Goal: Information Seeking & Learning: Check status

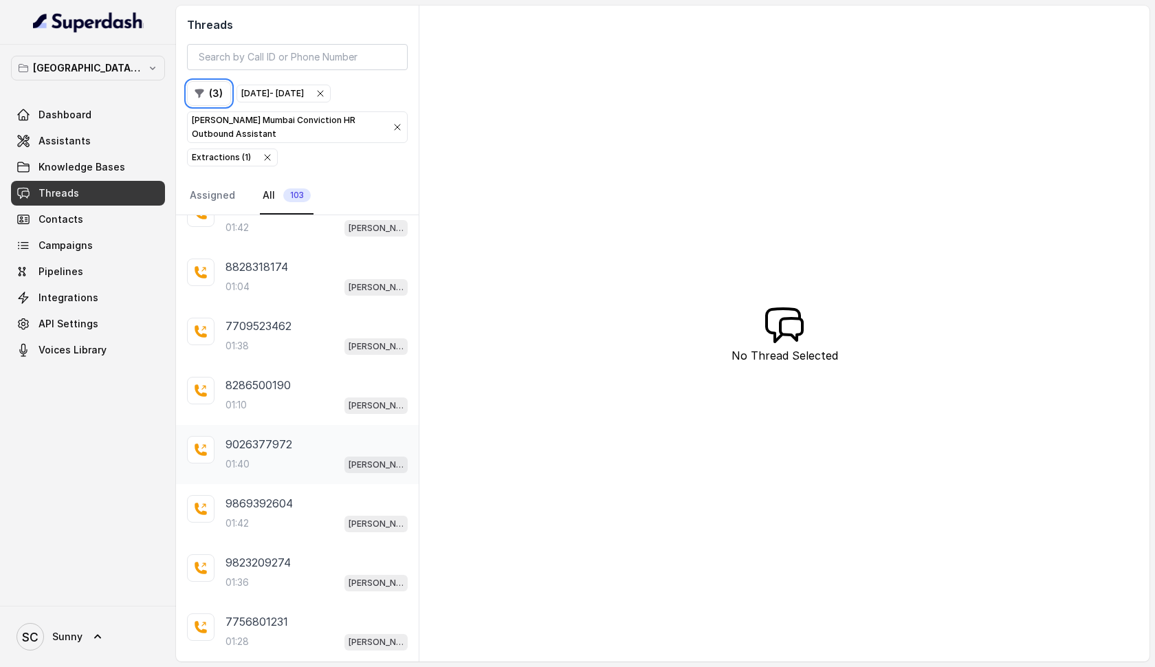
scroll to position [5644, 0]
click at [250, 632] on div "7756801231 01:28 [PERSON_NAME] Mumbai Conviction HR Outbound Assistant" at bounding box center [316, 631] width 182 height 37
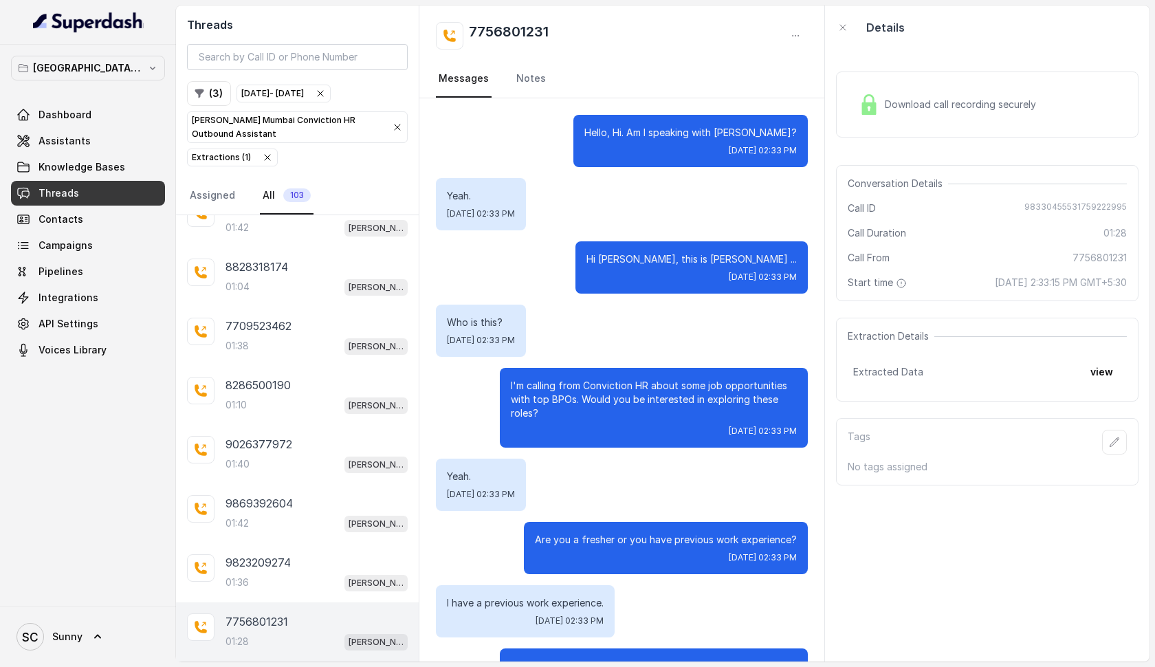
scroll to position [757, 0]
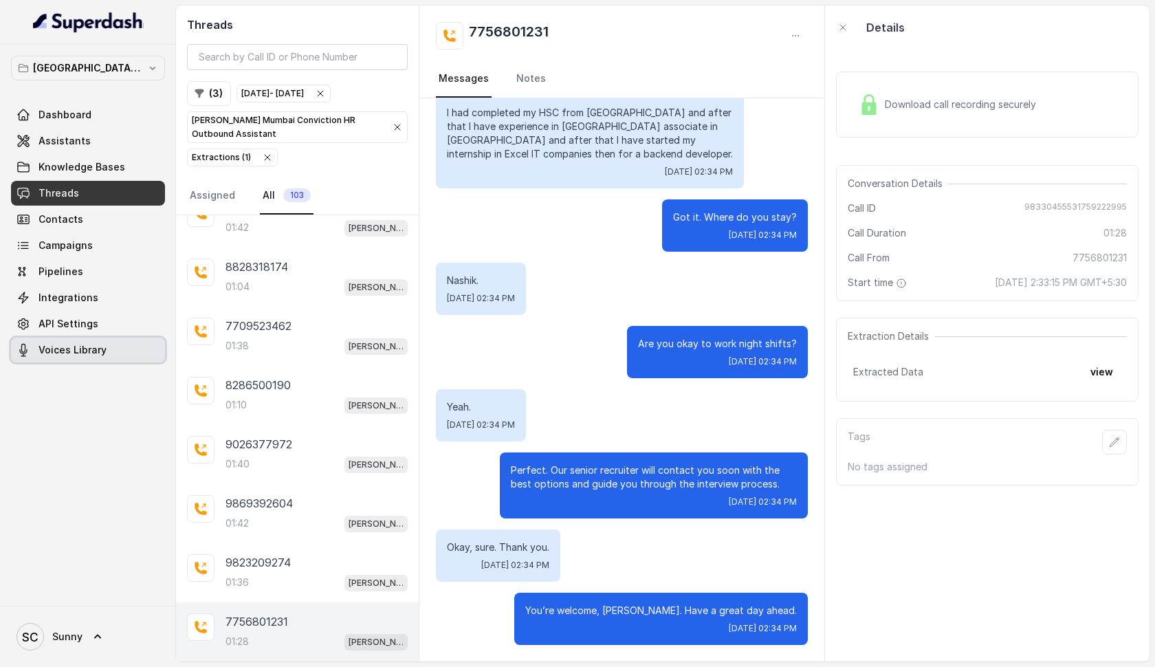
click at [67, 353] on span "Voices Library" at bounding box center [72, 350] width 68 height 14
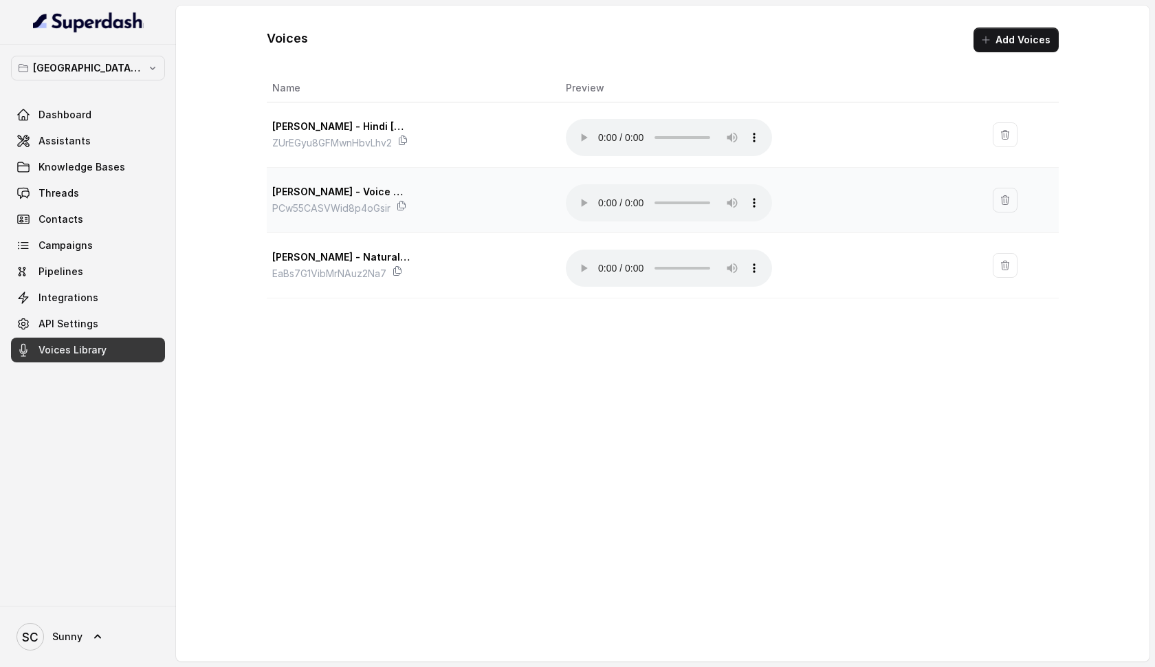
click at [606, 187] on audio "Your browser does not support the audio element." at bounding box center [669, 202] width 206 height 37
click at [55, 203] on link "Threads" at bounding box center [88, 193] width 154 height 25
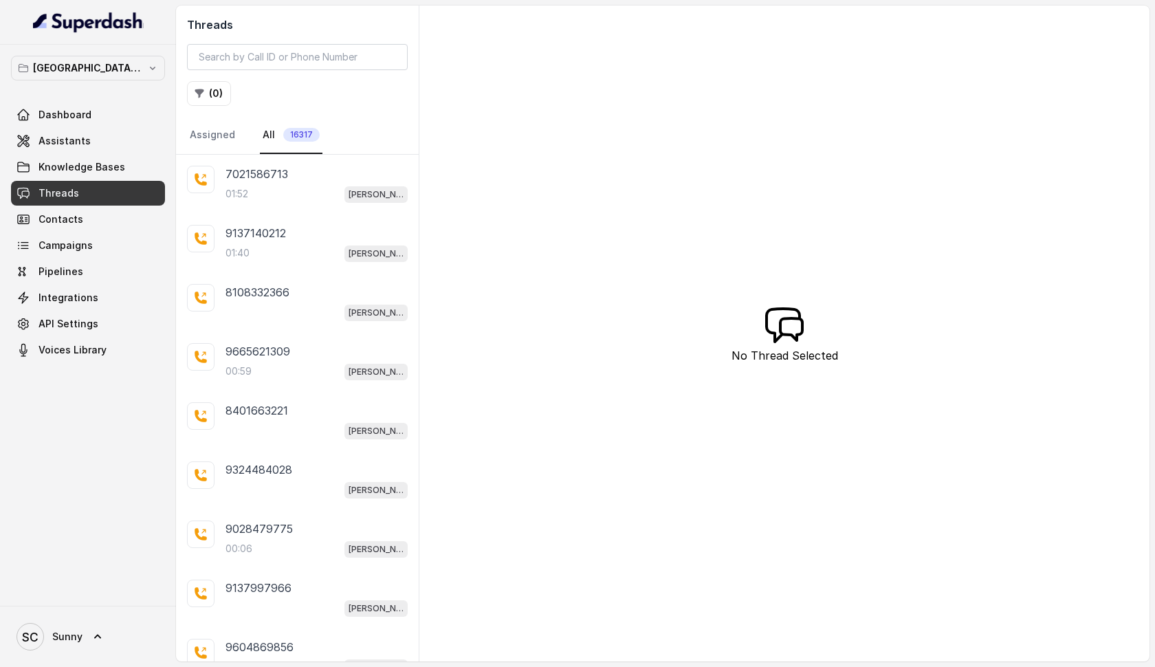
click at [108, 196] on link "Threads" at bounding box center [88, 193] width 154 height 25
click at [206, 96] on button "( 0 )" at bounding box center [209, 93] width 44 height 25
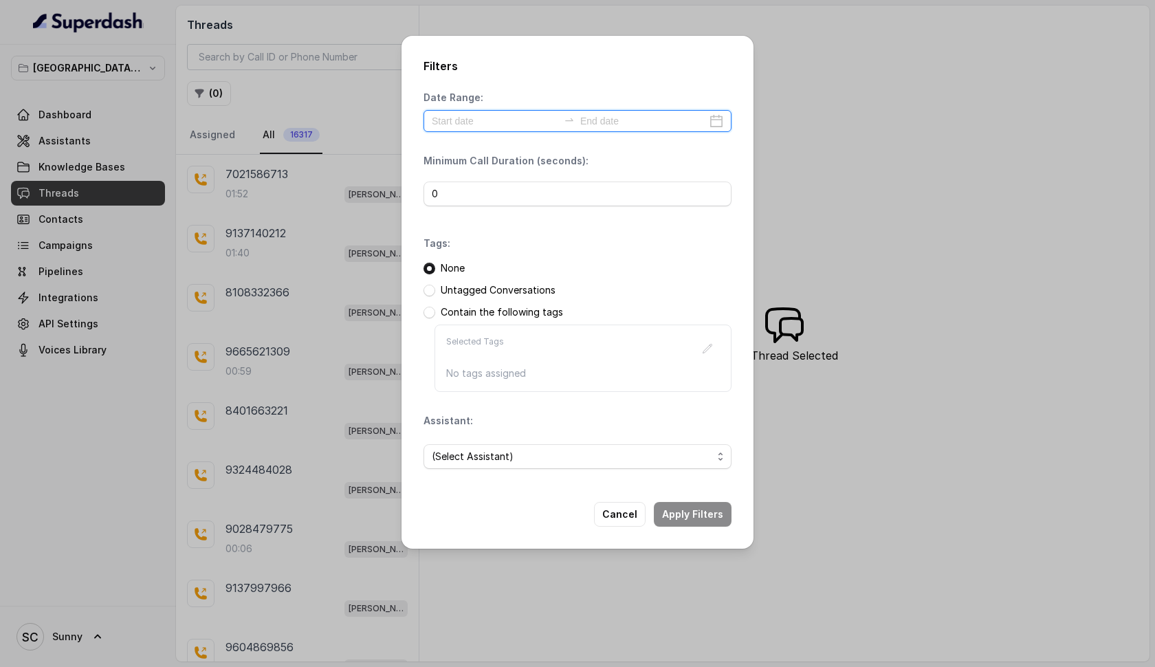
click at [498, 122] on input at bounding box center [495, 120] width 126 height 15
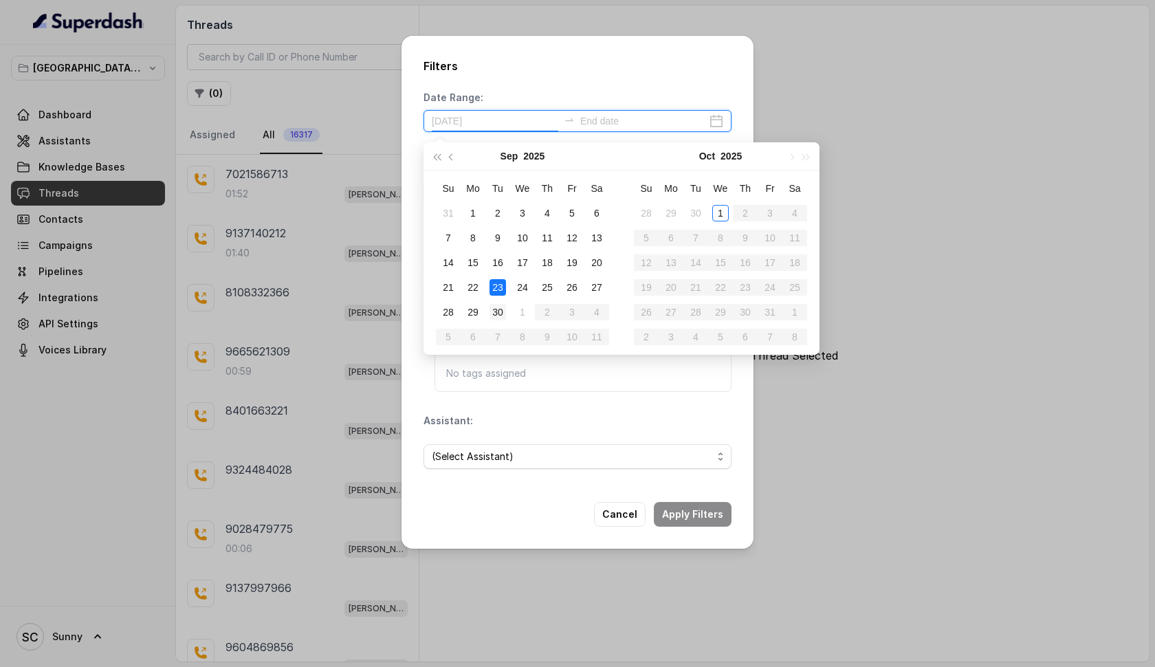
type input "[DATE]"
click at [498, 304] on div "30" at bounding box center [497, 312] width 16 height 16
type input "[DATE]"
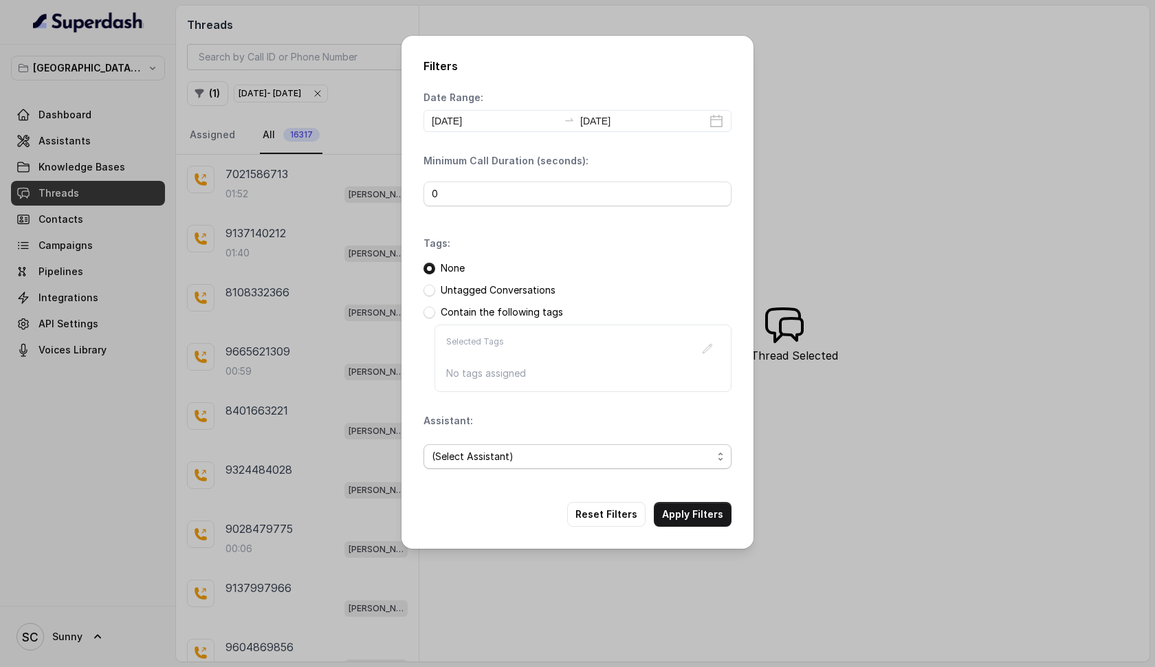
click at [494, 456] on span "(Select Assistant)" at bounding box center [572, 456] width 280 height 16
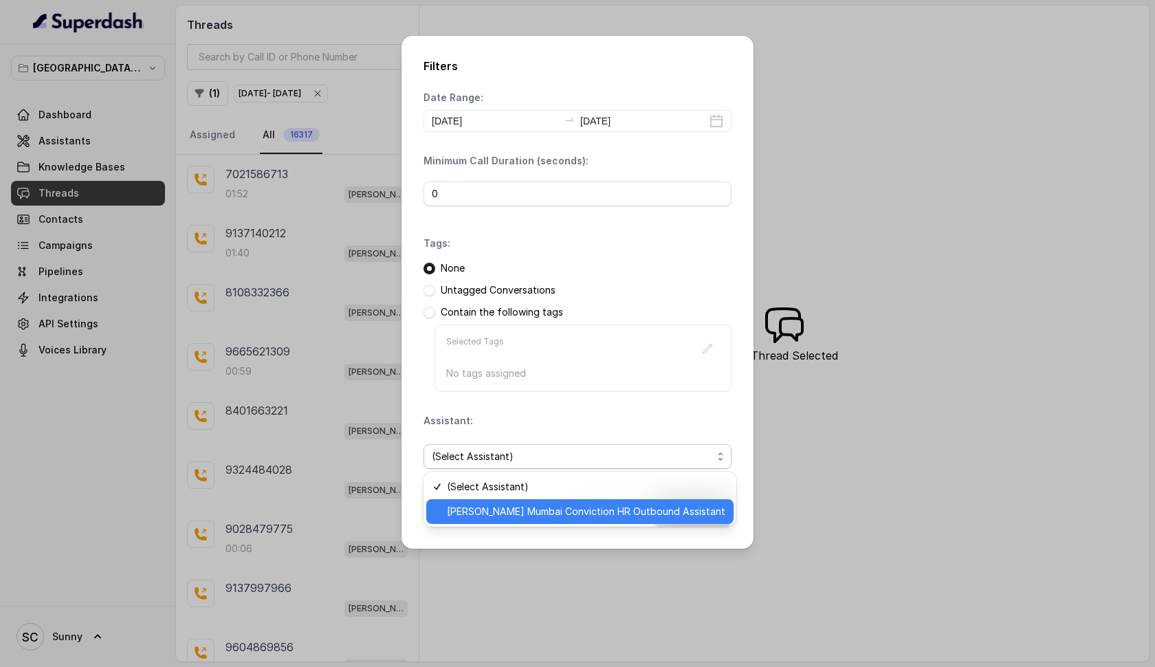
click at [467, 521] on div "[PERSON_NAME] Mumbai Conviction HR Outbound Assistant" at bounding box center [579, 511] width 307 height 25
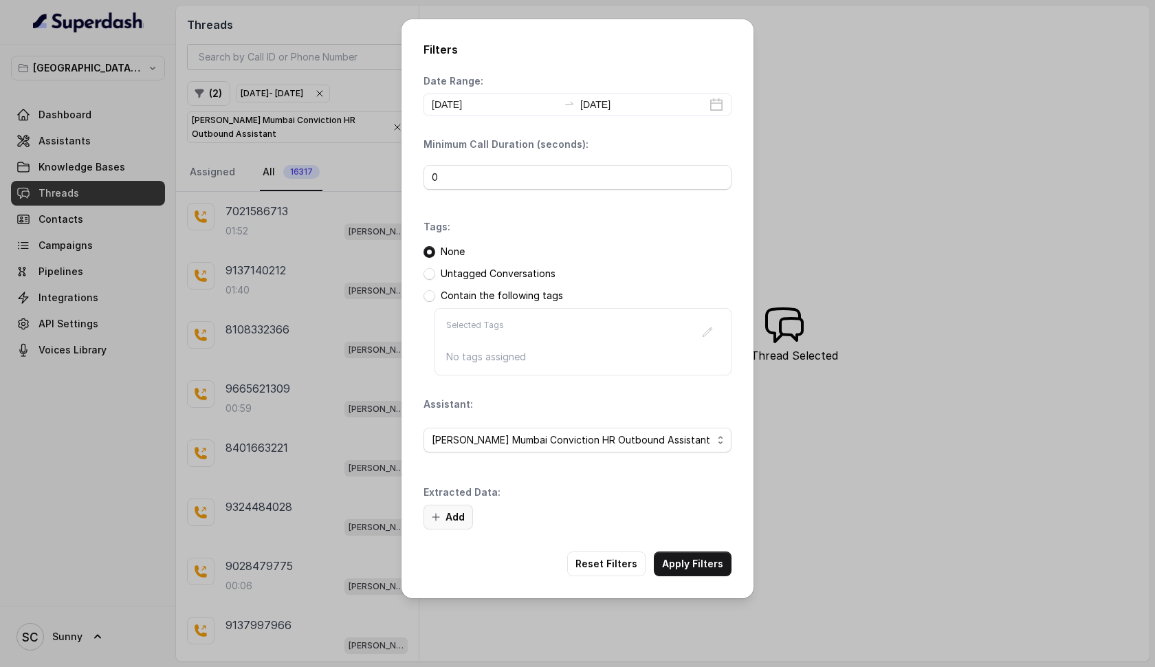
click at [441, 518] on button "Add" at bounding box center [447, 517] width 49 height 25
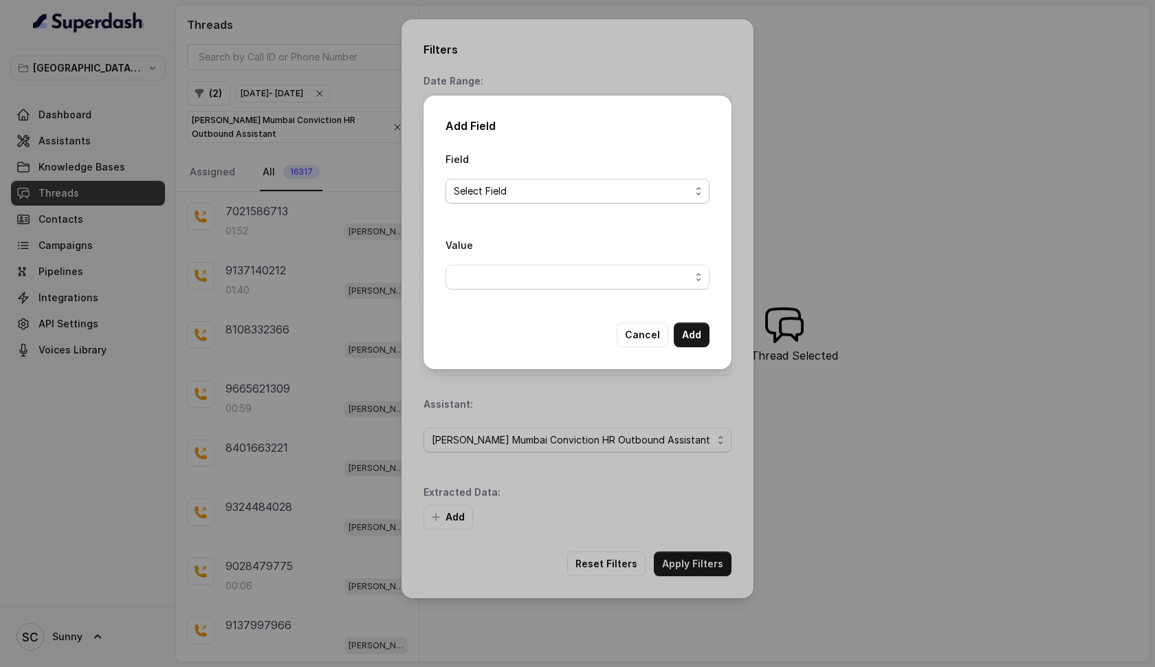
click at [506, 195] on span "Select Field" at bounding box center [572, 191] width 236 height 16
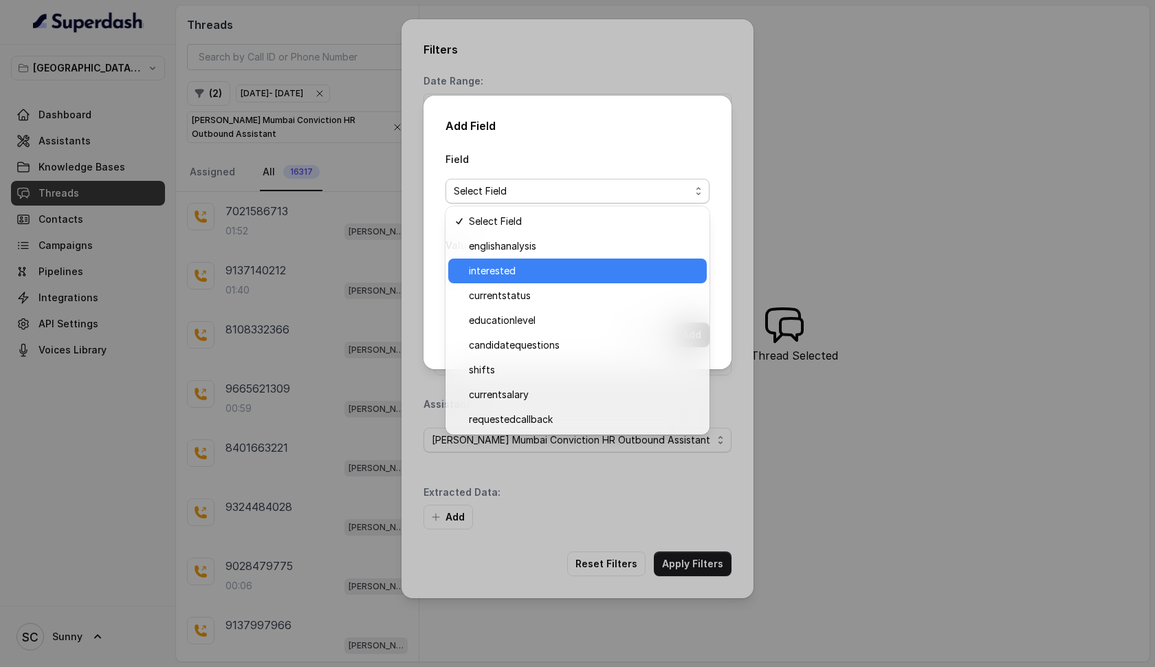
click at [491, 267] on span "interested" at bounding box center [584, 271] width 230 height 16
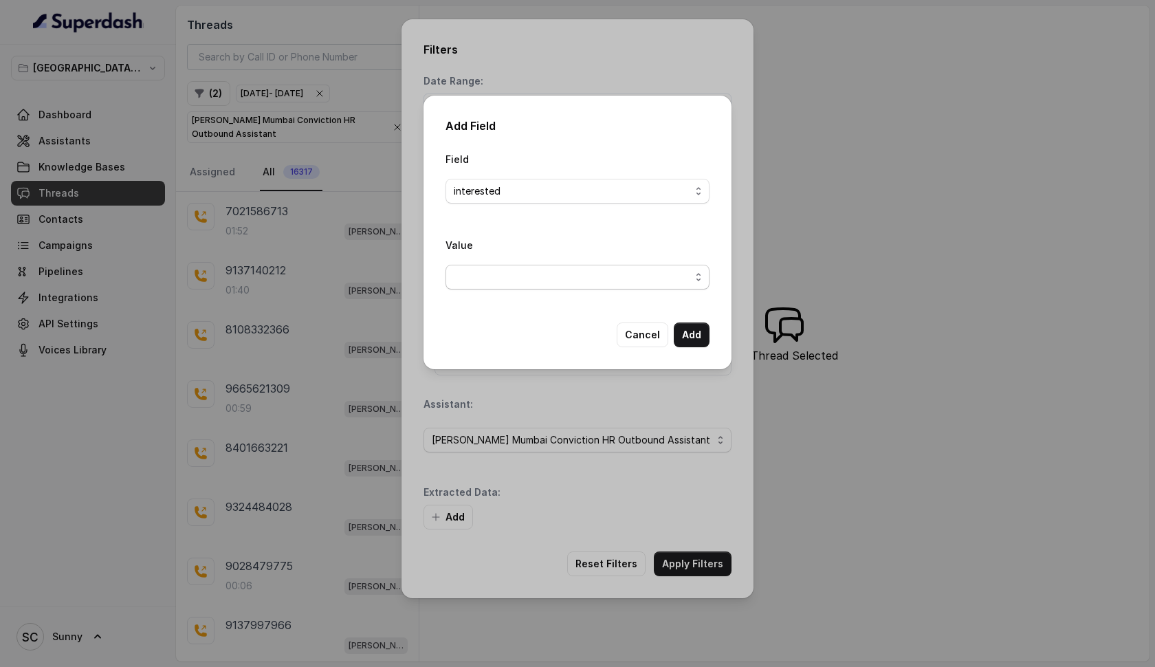
click at [494, 281] on span "button" at bounding box center [577, 277] width 264 height 25
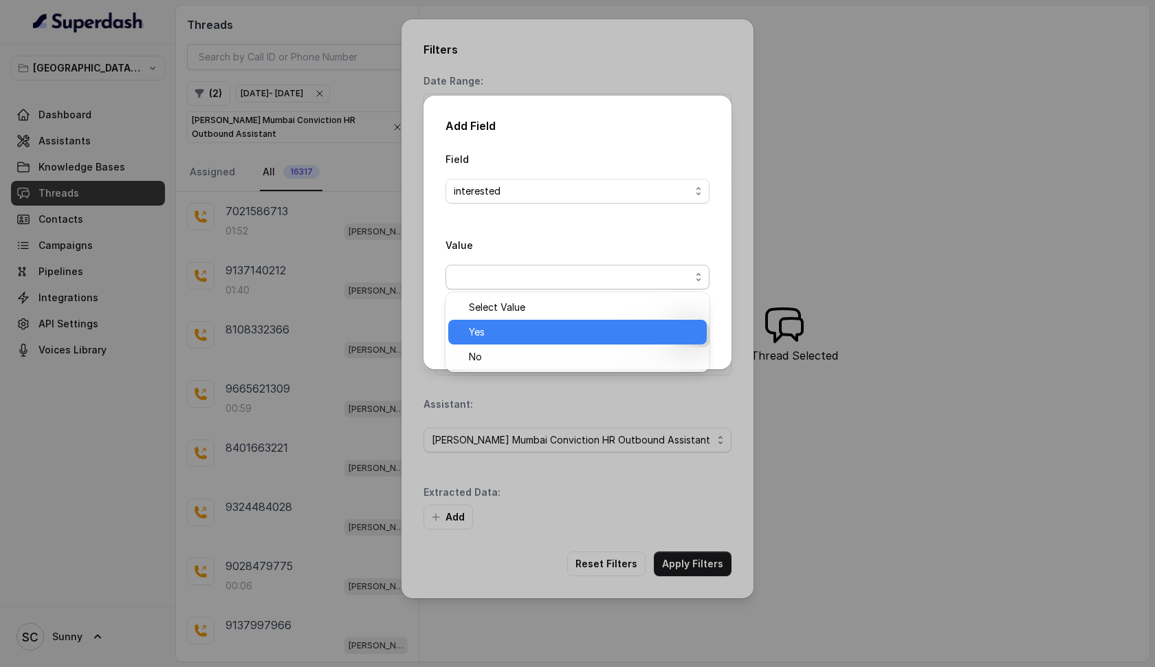
click at [494, 324] on span "Yes" at bounding box center [584, 332] width 230 height 16
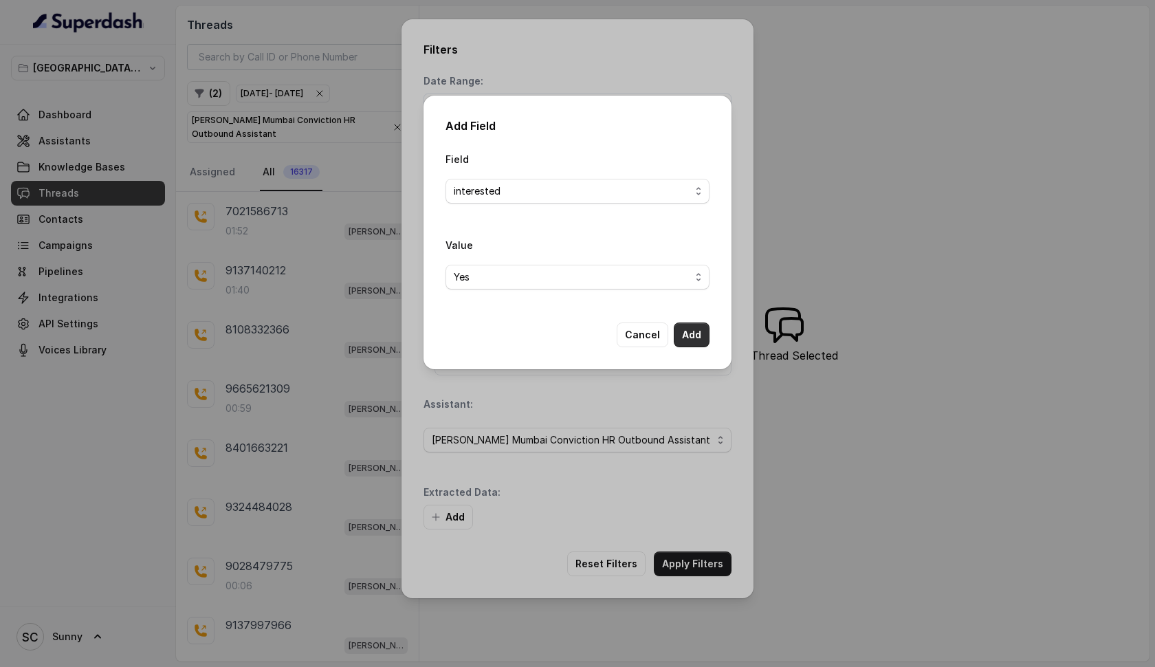
click at [694, 331] on button "Add" at bounding box center [692, 334] width 36 height 25
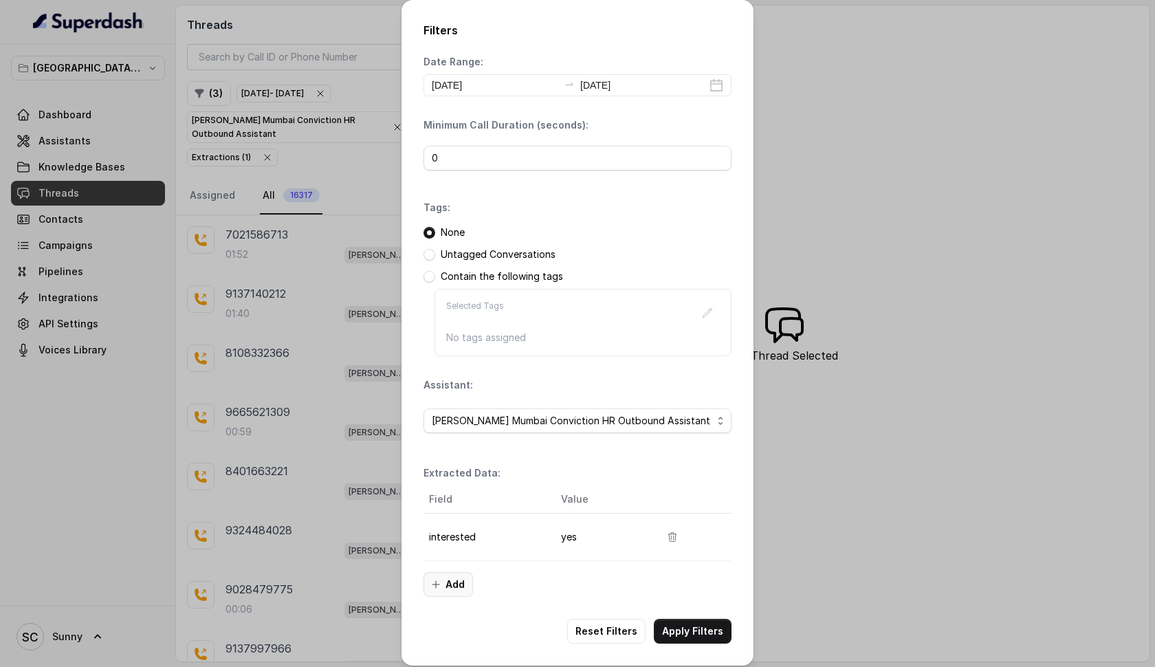
click at [452, 586] on button "Add" at bounding box center [447, 584] width 49 height 25
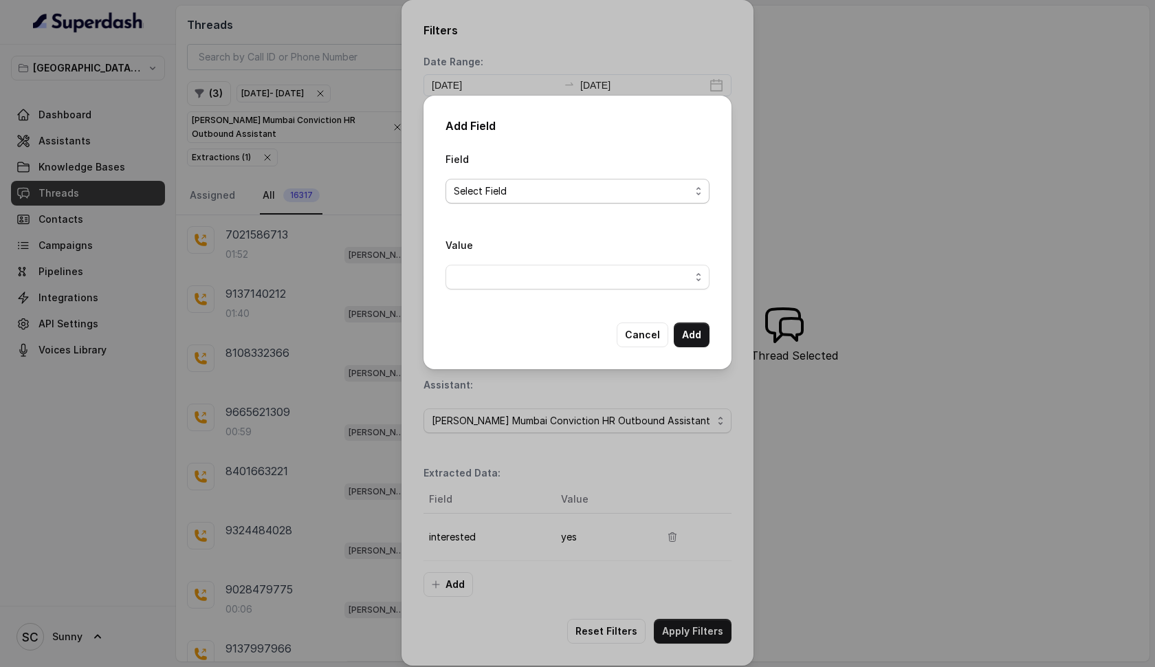
click at [537, 190] on span "Select Field" at bounding box center [572, 191] width 236 height 16
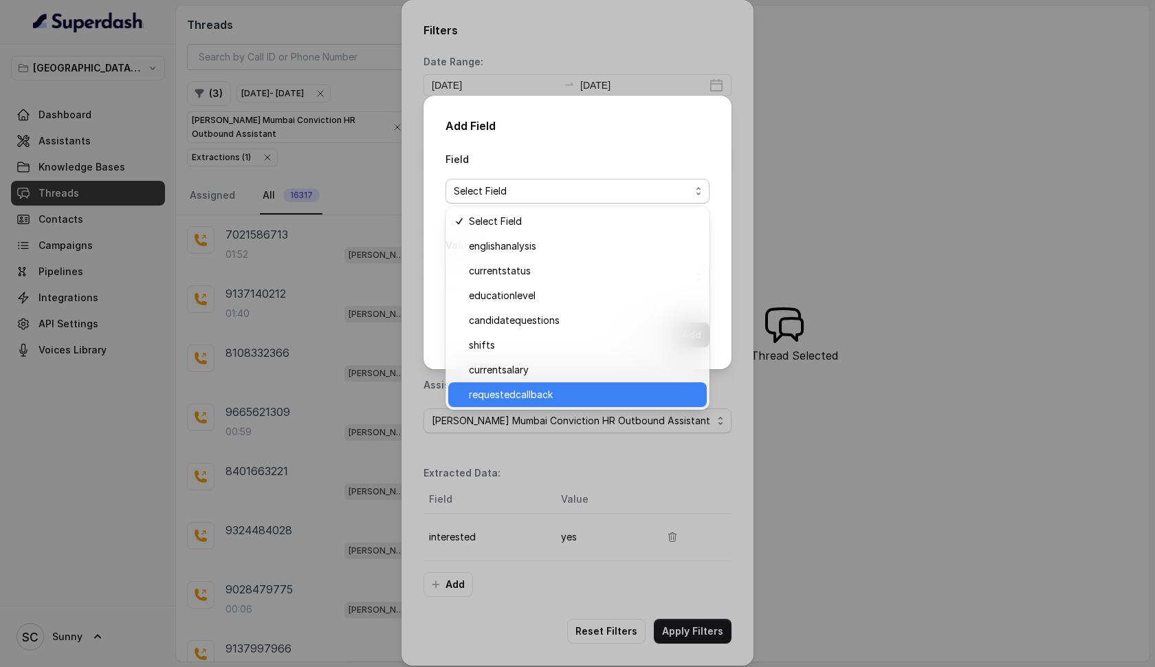
click at [501, 392] on span "requestedcallback" at bounding box center [584, 394] width 230 height 16
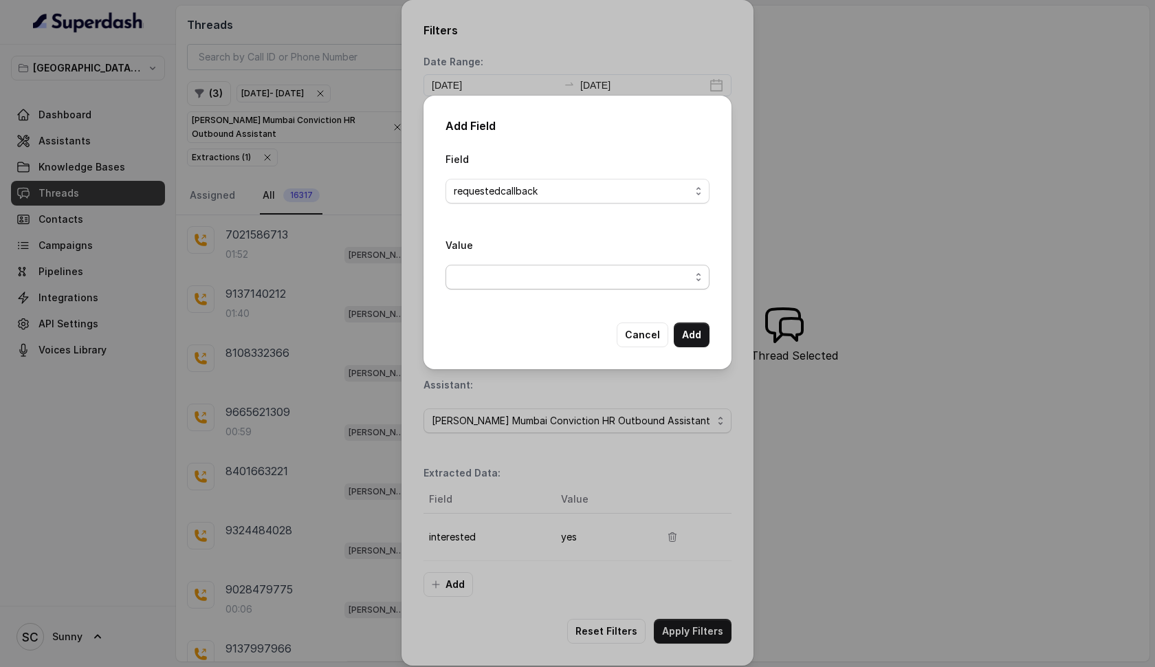
click at [563, 279] on span "button" at bounding box center [577, 277] width 264 height 25
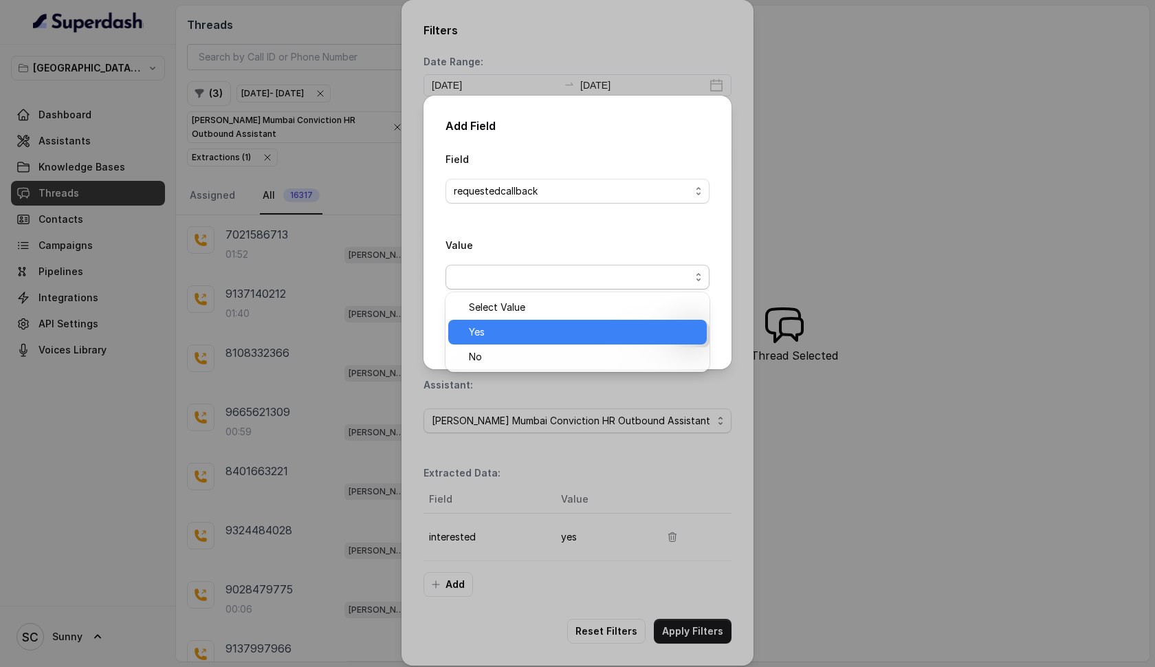
click at [538, 335] on span "Yes" at bounding box center [584, 332] width 230 height 16
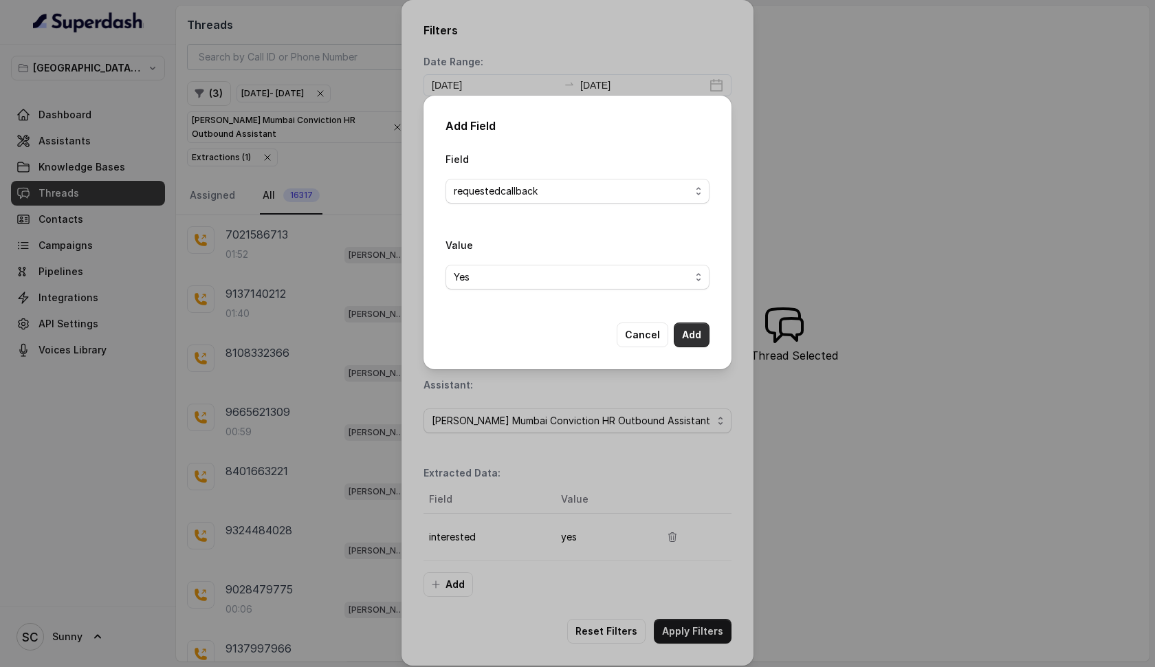
click at [687, 333] on button "Add" at bounding box center [692, 334] width 36 height 25
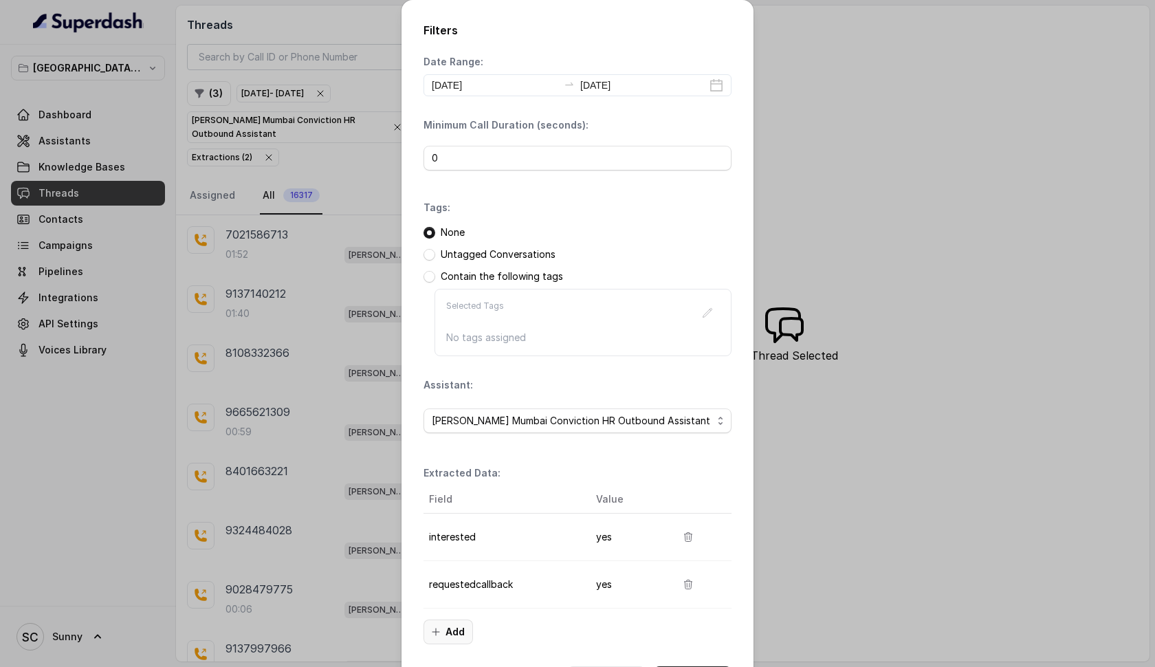
click at [448, 630] on button "Add" at bounding box center [447, 631] width 49 height 25
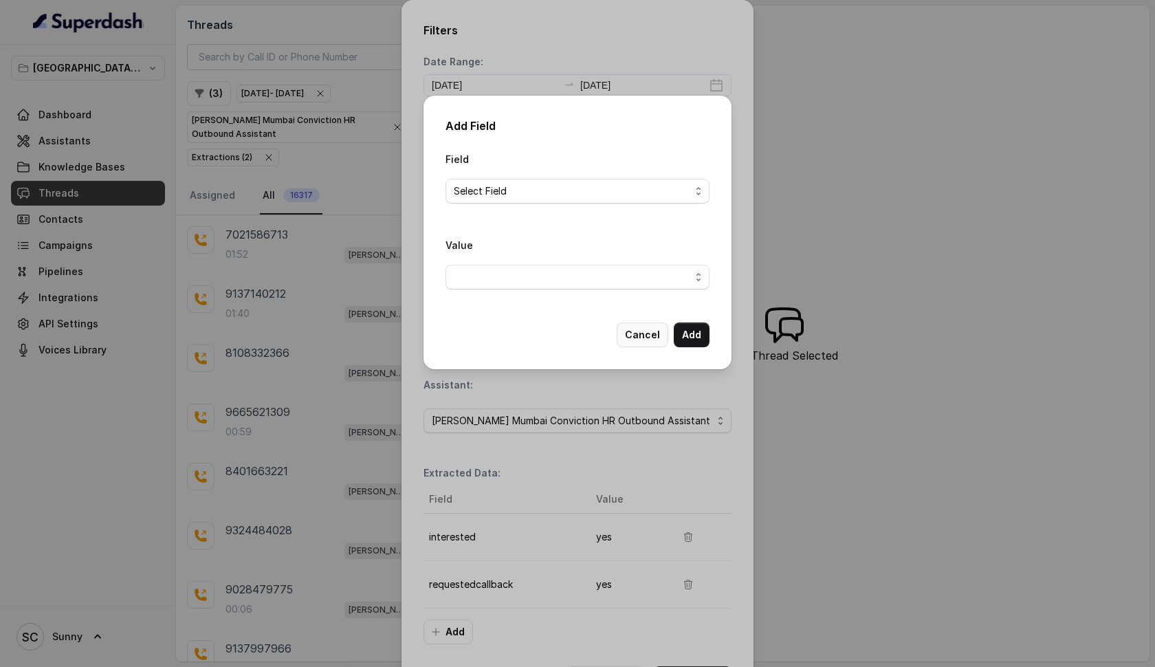
click at [643, 330] on button "Cancel" at bounding box center [643, 334] width 52 height 25
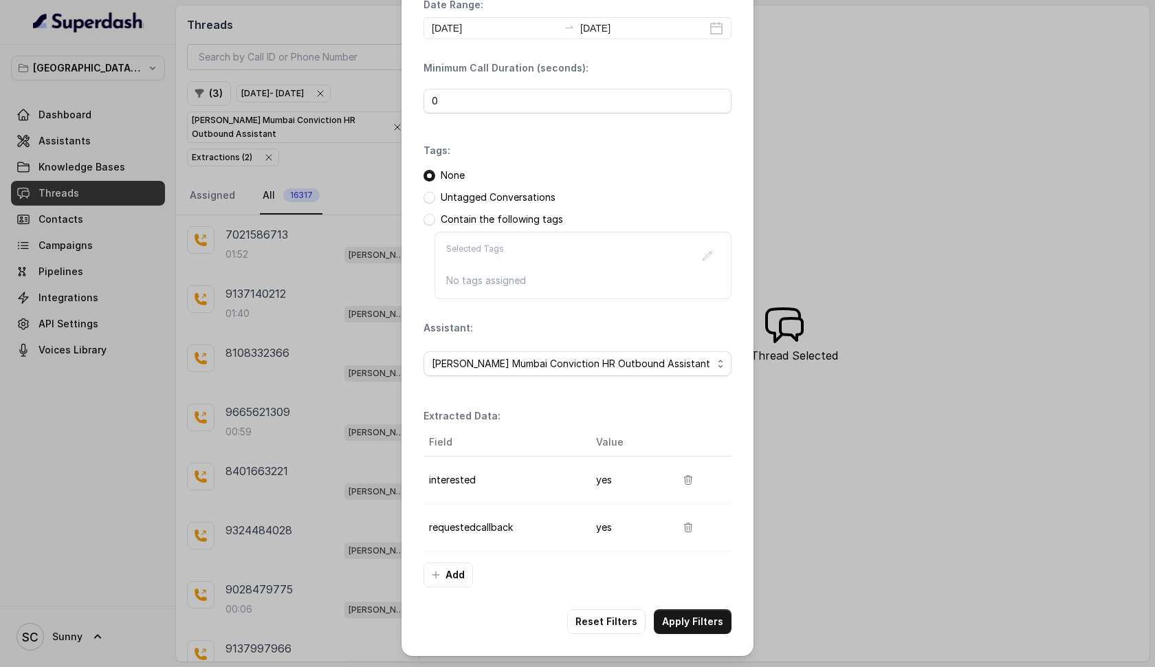
scroll to position [57, 0]
click at [688, 617] on button "Apply Filters" at bounding box center [693, 621] width 78 height 25
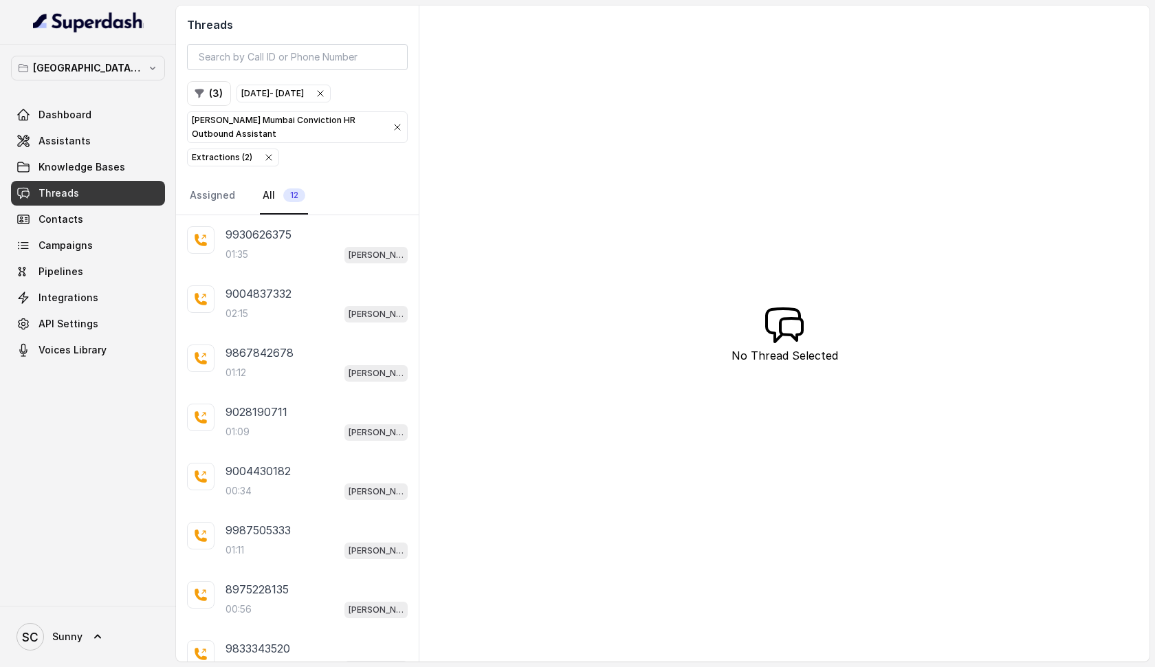
click at [224, 157] on div "Extractions ( 2 )" at bounding box center [222, 158] width 60 height 14
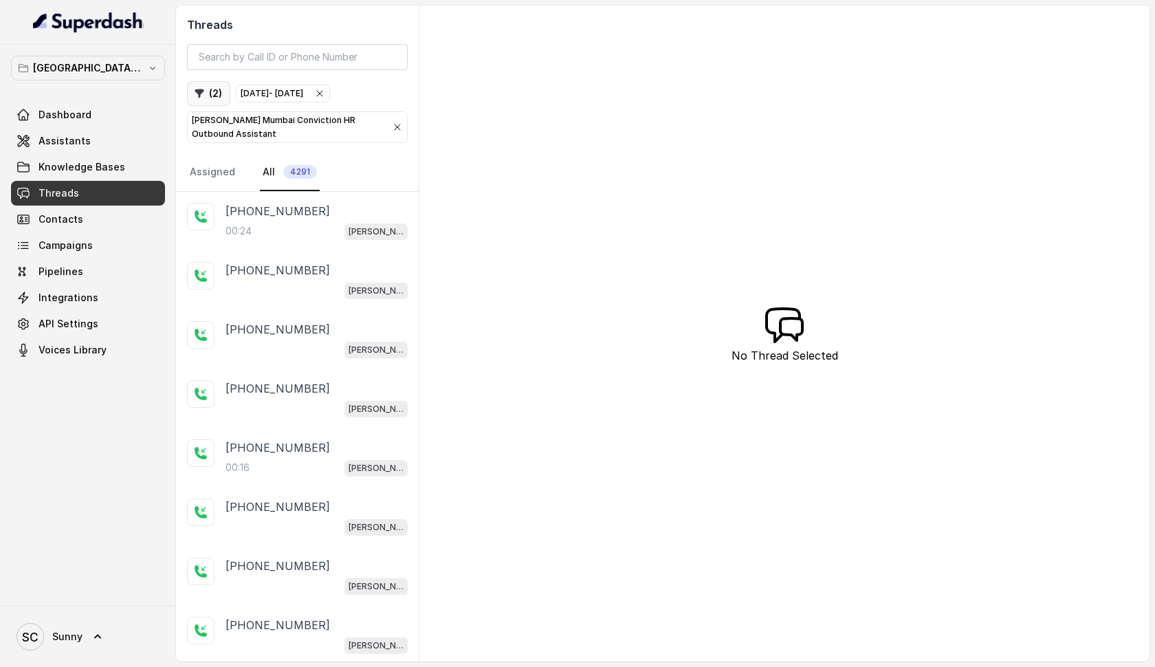
click at [210, 95] on button "( 2 )" at bounding box center [208, 93] width 43 height 25
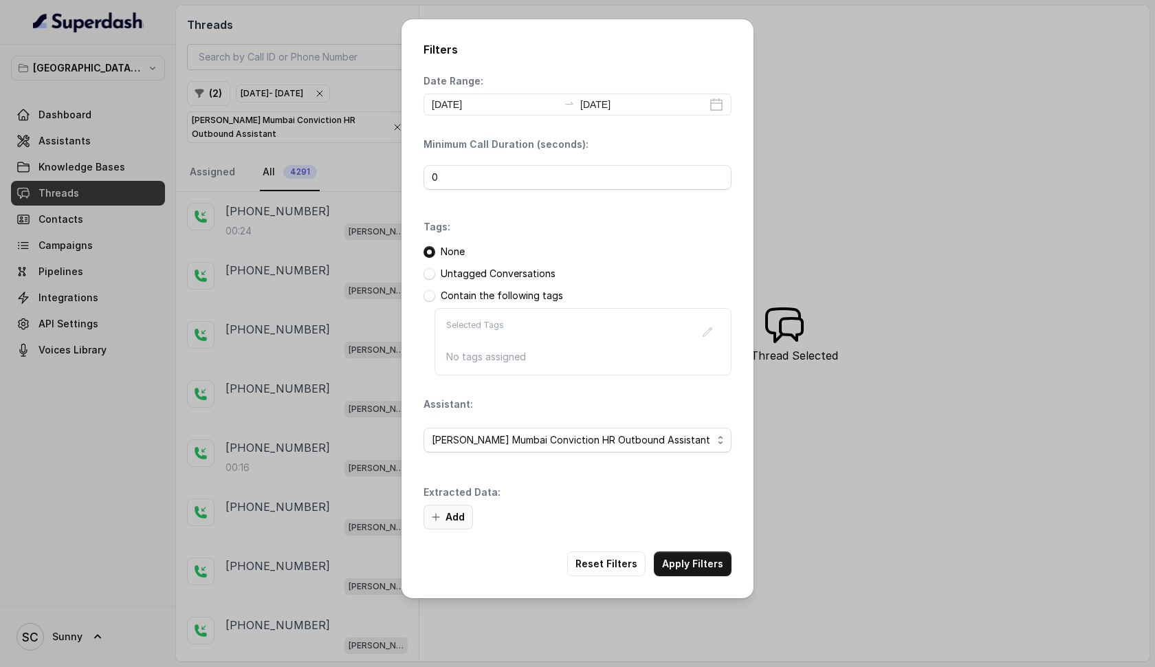
click at [447, 510] on button "Add" at bounding box center [447, 517] width 49 height 25
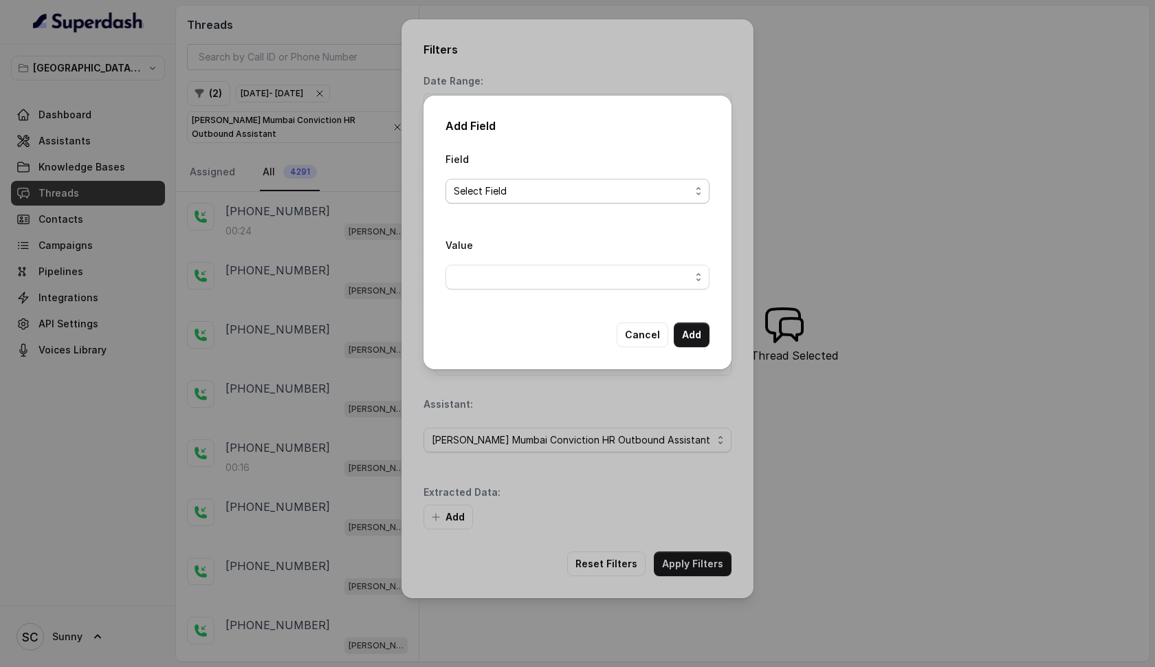
click at [556, 199] on span "Select Field" at bounding box center [572, 191] width 236 height 16
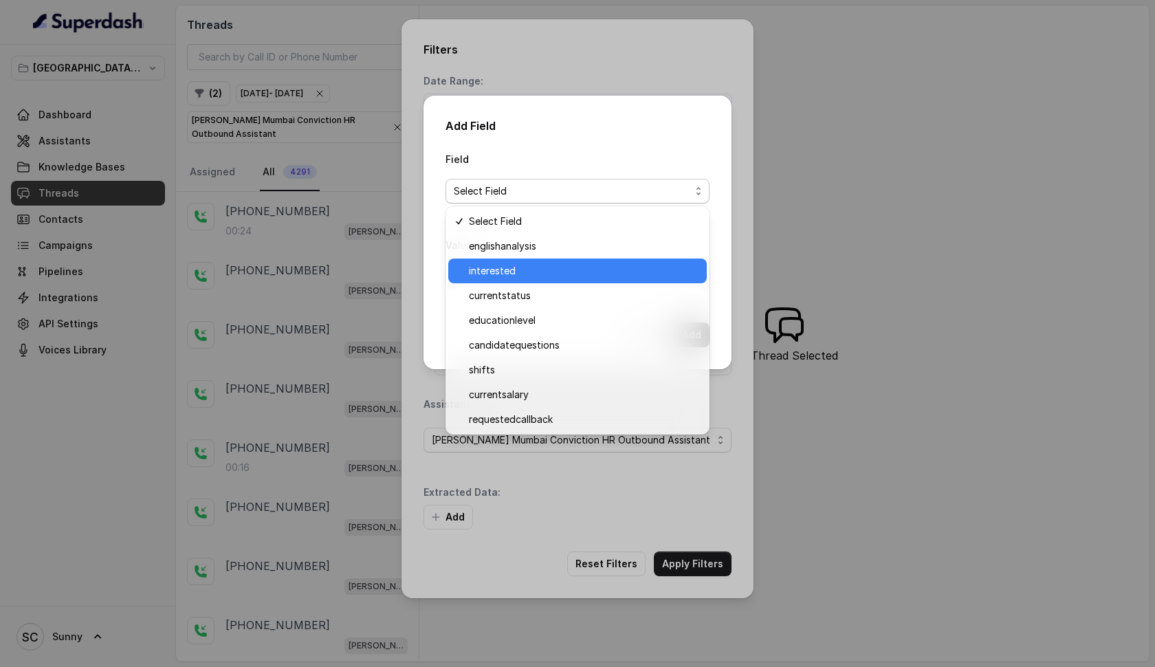
click at [500, 265] on span "interested" at bounding box center [584, 271] width 230 height 16
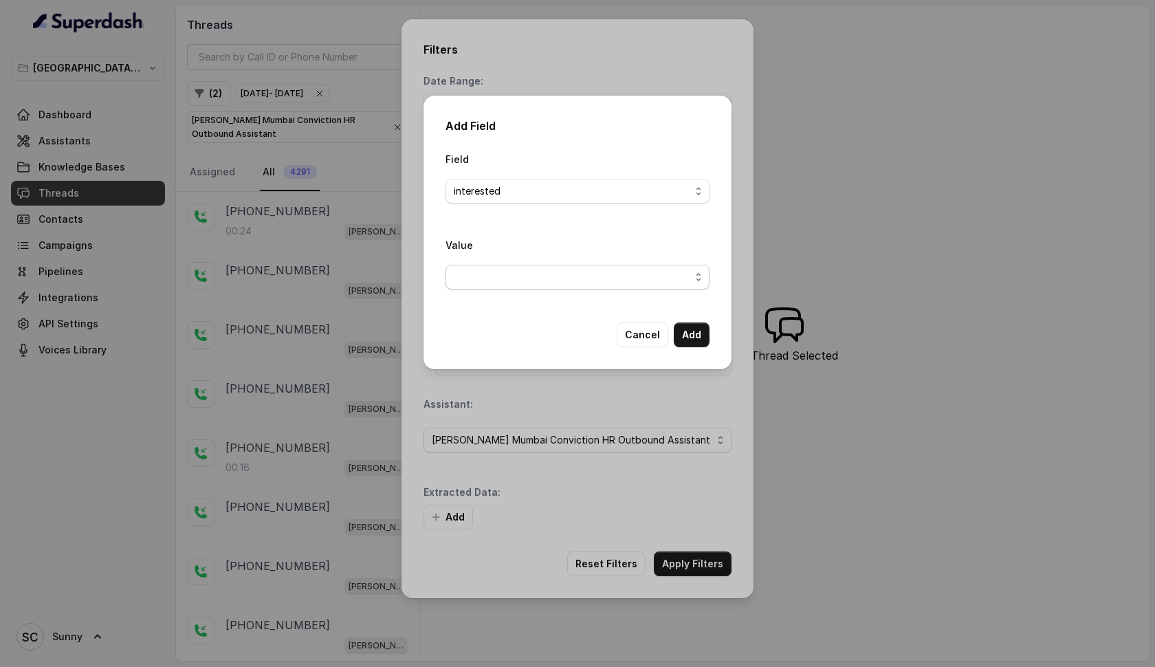
click at [502, 269] on span "button" at bounding box center [577, 277] width 264 height 25
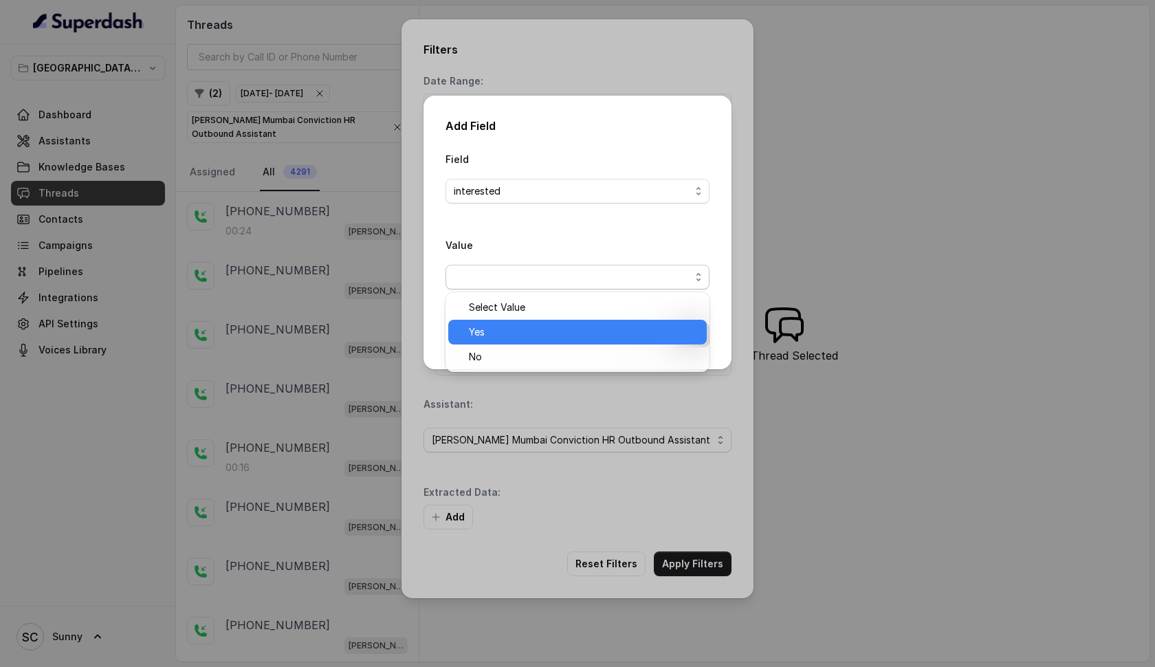
click at [492, 329] on span "Yes" at bounding box center [584, 332] width 230 height 16
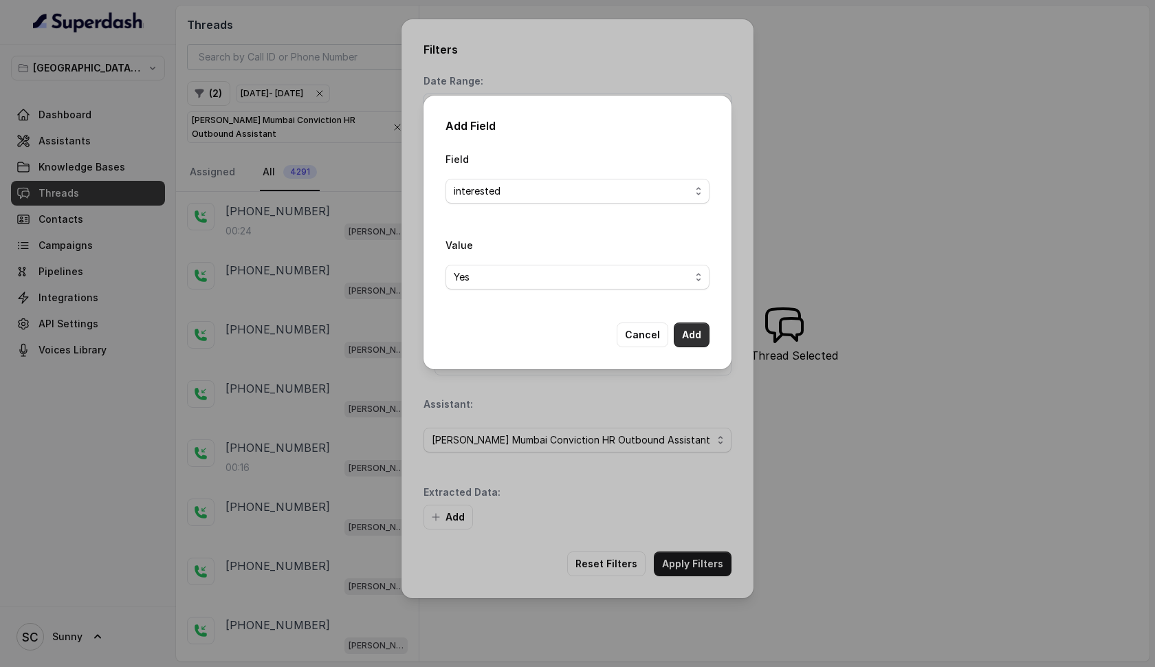
click at [695, 331] on button "Add" at bounding box center [692, 334] width 36 height 25
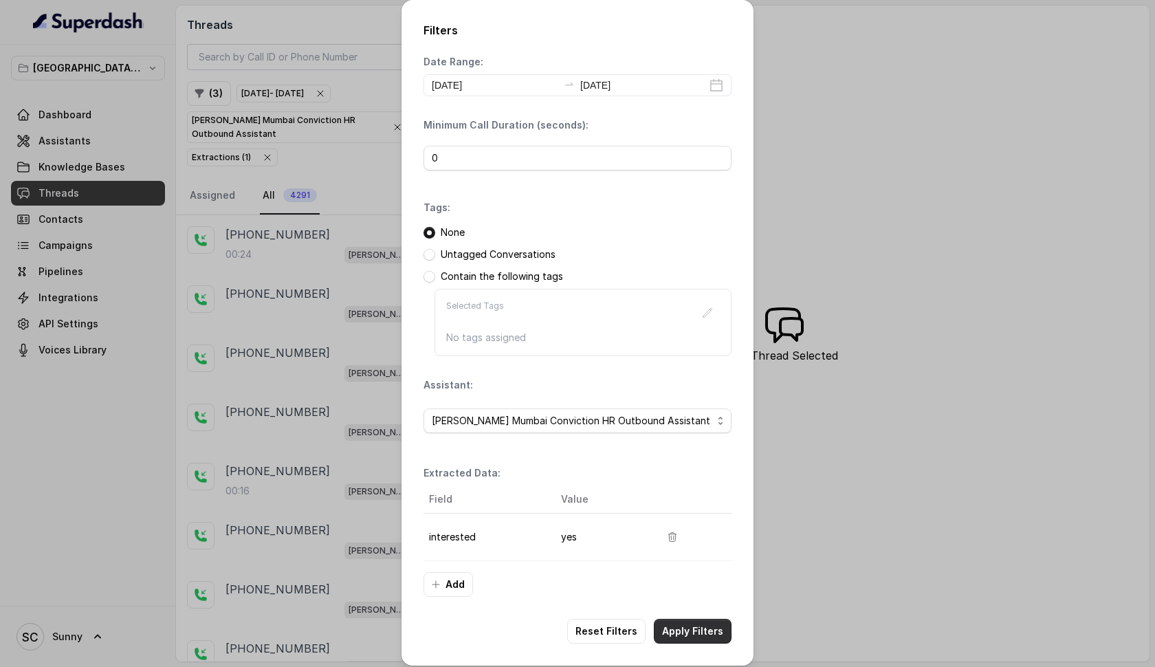
click at [692, 636] on button "Apply Filters" at bounding box center [693, 631] width 78 height 25
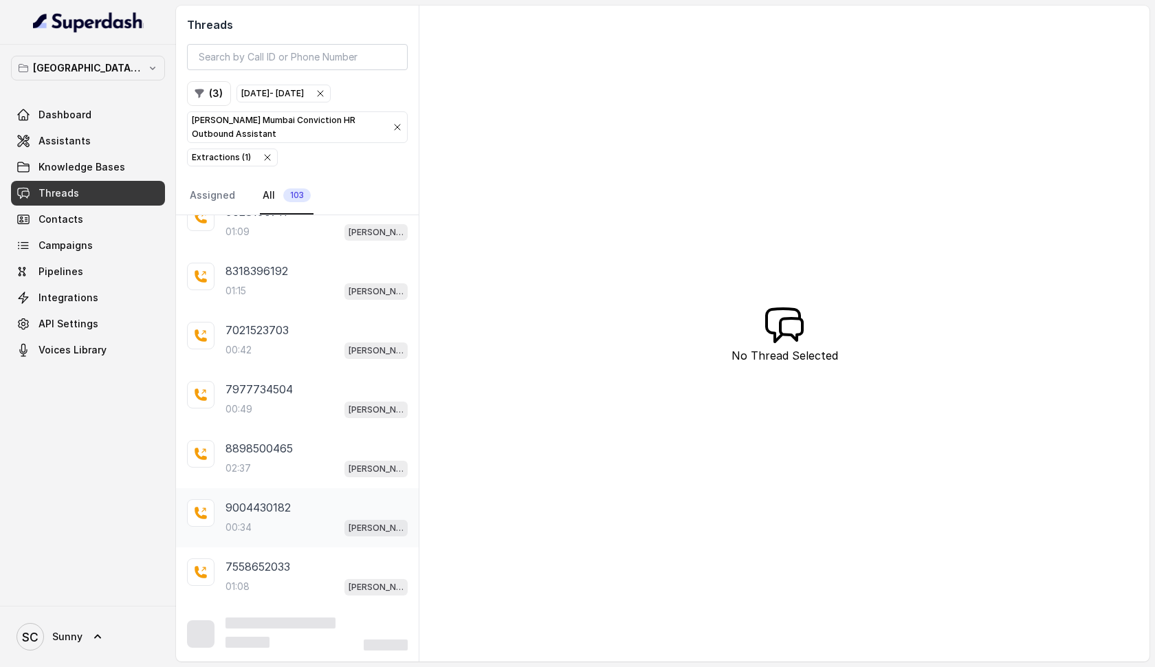
scroll to position [1384, 0]
click at [267, 529] on div "00:34 [PERSON_NAME] Mumbai Conviction HR Outbound Assistant" at bounding box center [316, 526] width 182 height 18
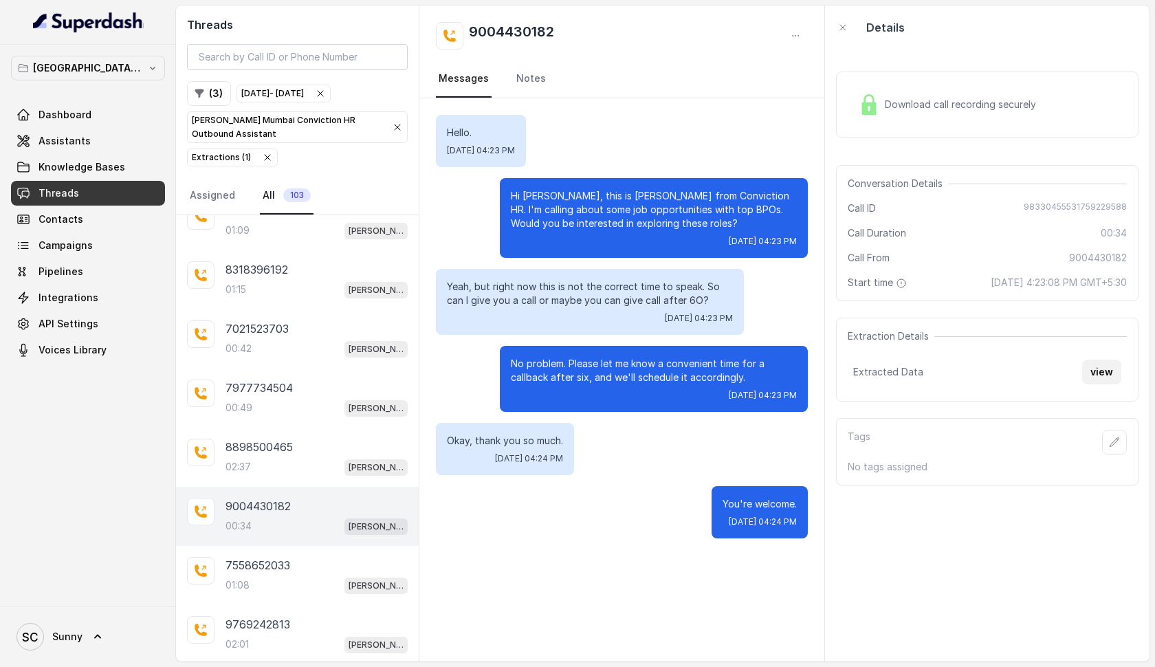
click at [1100, 368] on button "view" at bounding box center [1101, 372] width 39 height 25
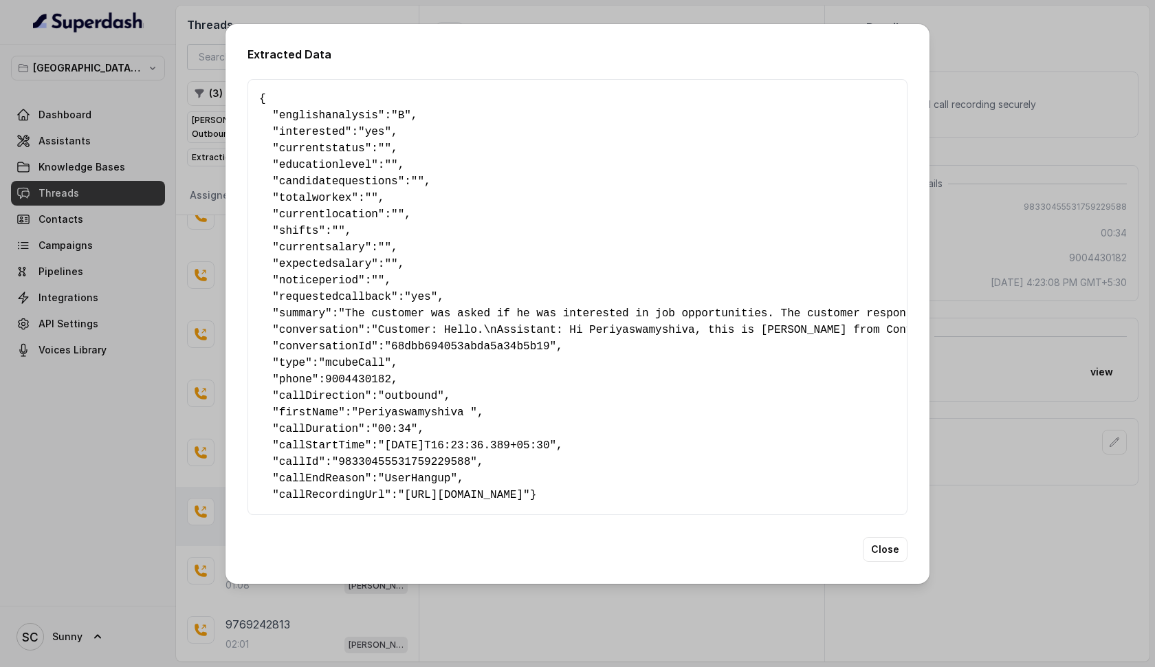
click at [886, 581] on div "Extracted Data { " englishanalysis ": "B" , " interested ": "yes" , " currentst…" at bounding box center [577, 304] width 704 height 560
click at [886, 561] on button "Close" at bounding box center [885, 549] width 45 height 25
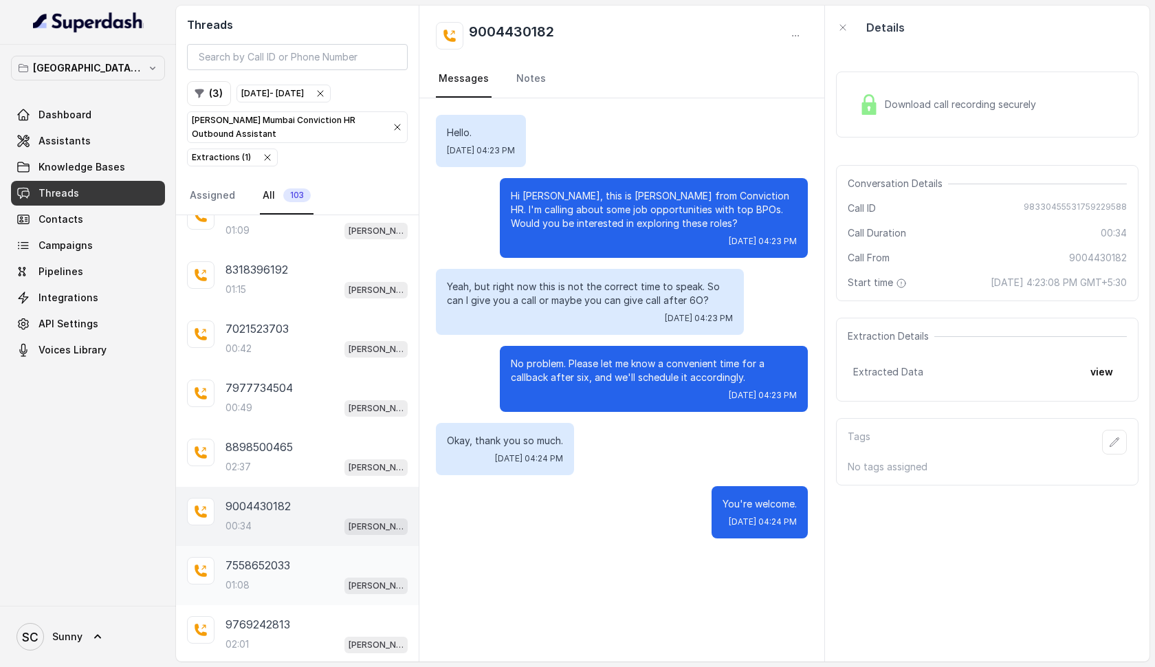
click at [253, 589] on div "01:08 [PERSON_NAME] Mumbai Conviction HR Outbound Assistant" at bounding box center [316, 585] width 182 height 18
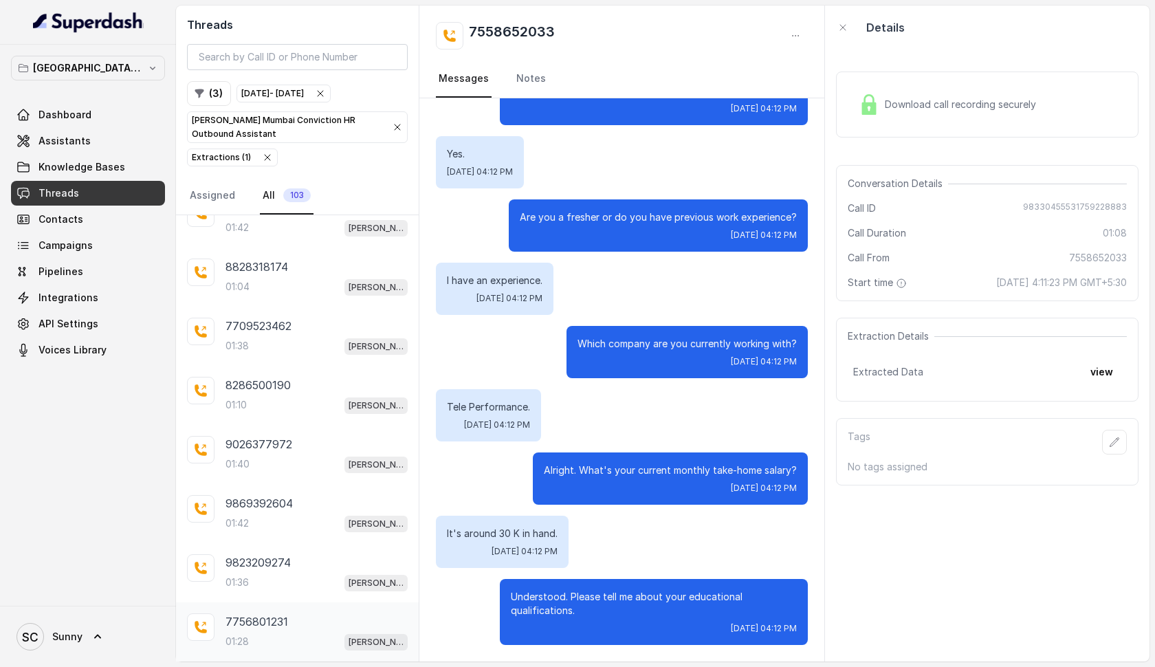
click at [256, 653] on div "7756801231 01:28 [PERSON_NAME] Mumbai Conviction HR Outbound Assistant" at bounding box center [297, 631] width 243 height 59
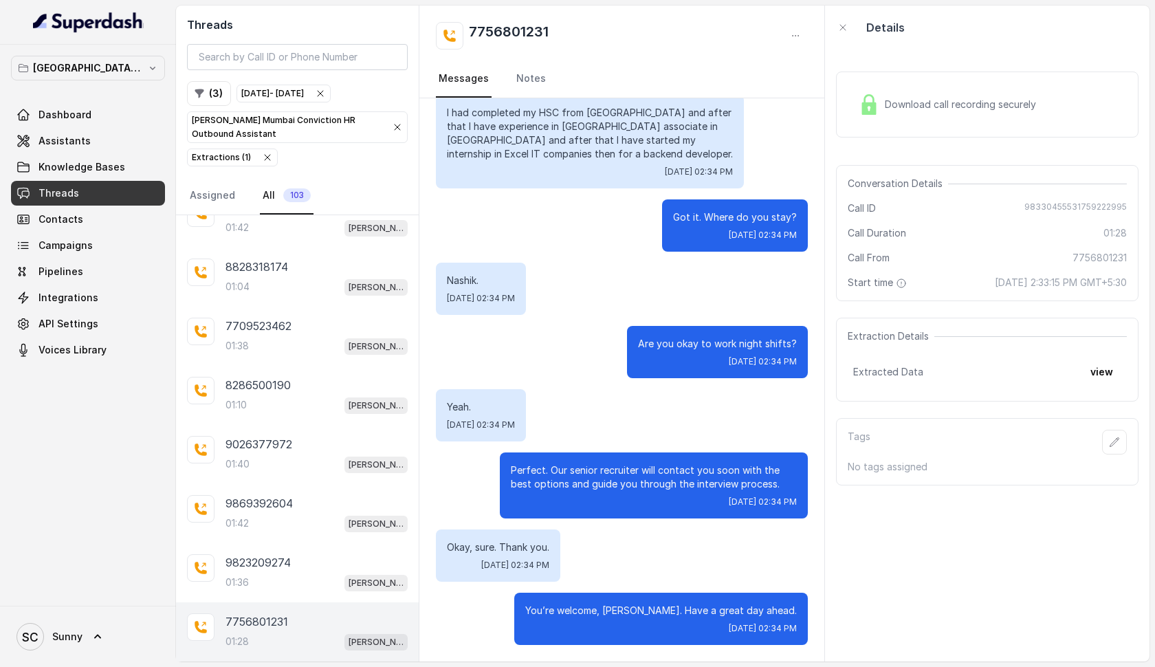
click at [518, 30] on h2 "7756801231" at bounding box center [509, 35] width 80 height 27
copy h2 "7756801231"
click at [68, 243] on span "Campaigns" at bounding box center [65, 246] width 54 height 14
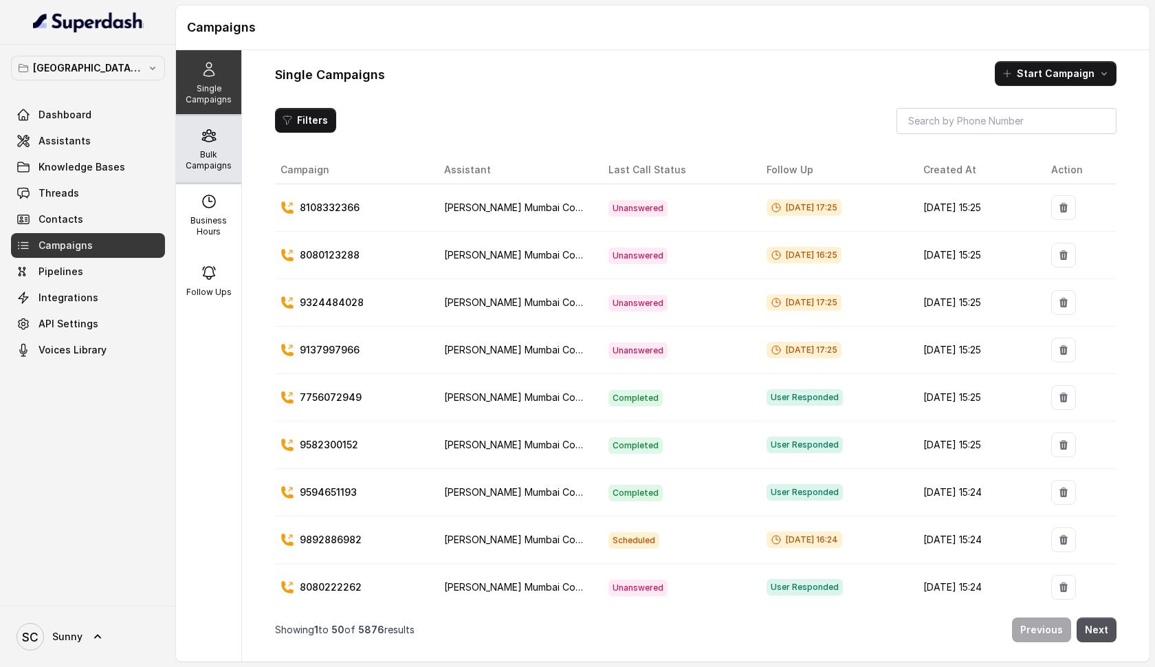
click at [213, 144] on div "Bulk Campaigns" at bounding box center [208, 149] width 65 height 66
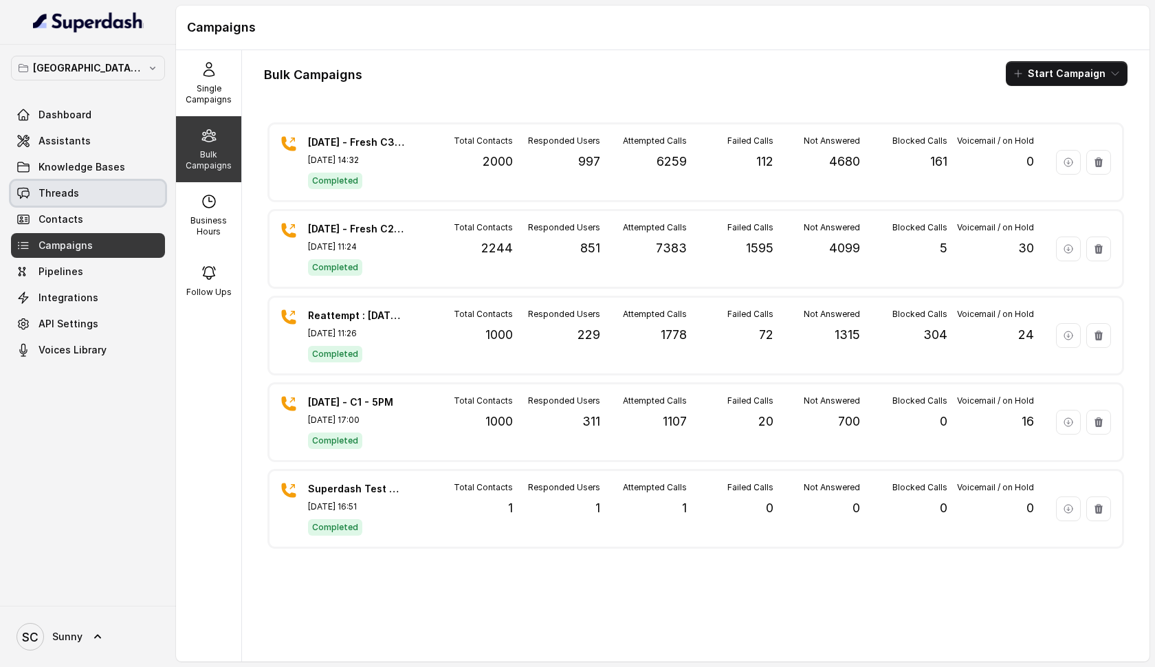
click at [63, 191] on span "Threads" at bounding box center [58, 193] width 41 height 14
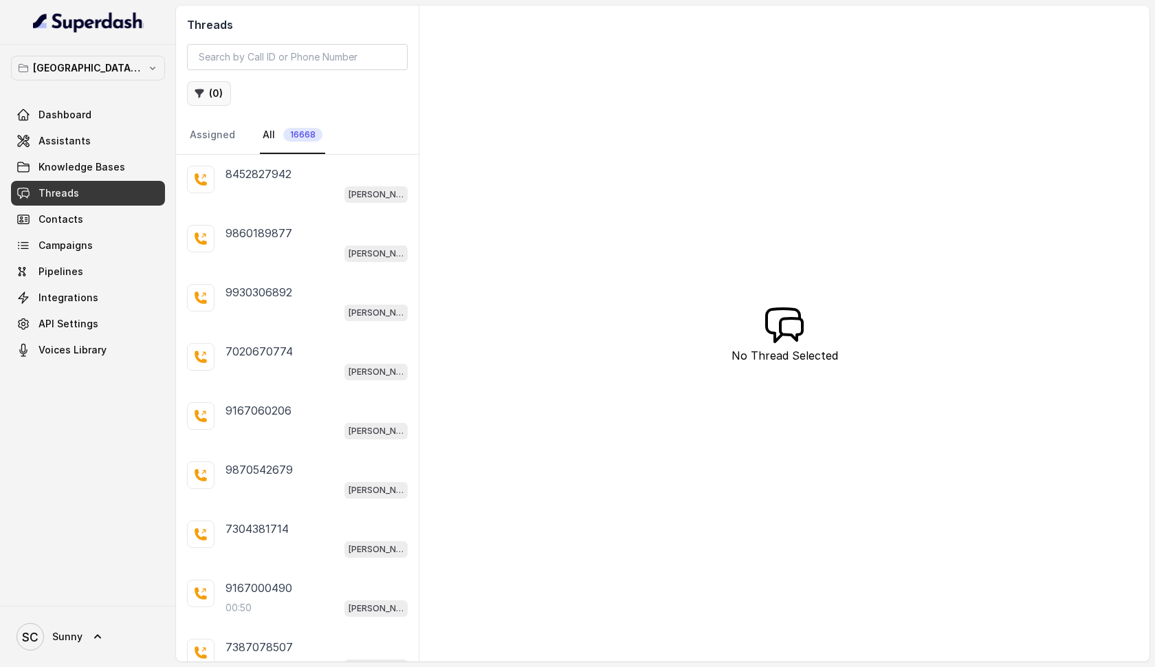
click at [219, 98] on button "( 0 )" at bounding box center [209, 93] width 44 height 25
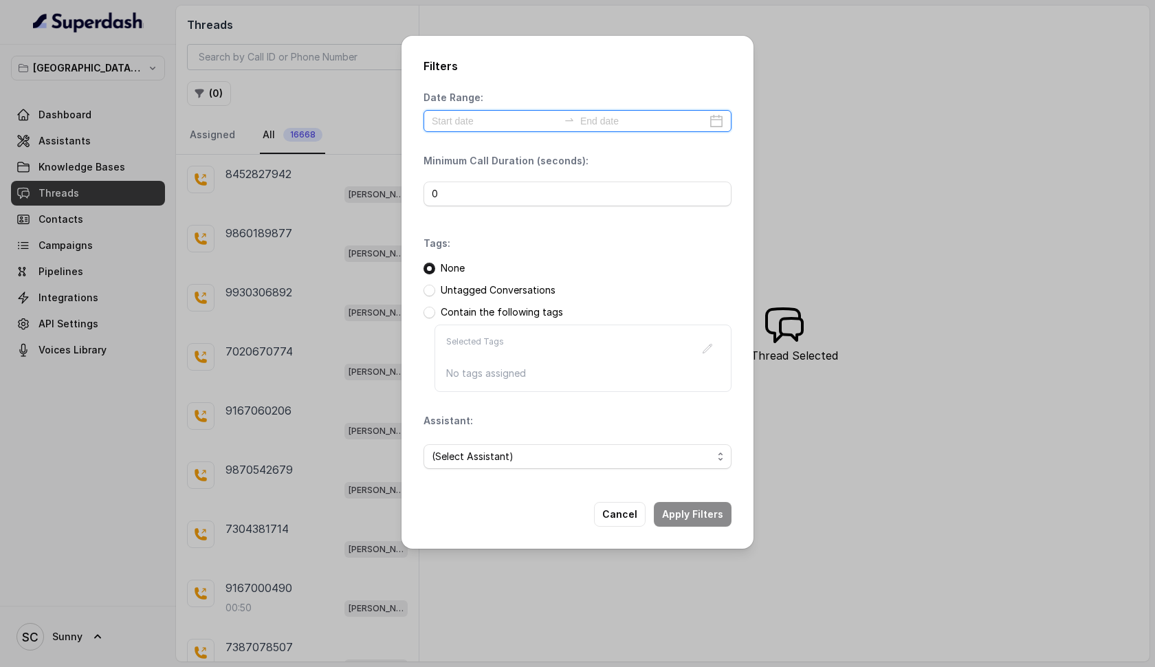
click at [487, 119] on input at bounding box center [495, 120] width 126 height 15
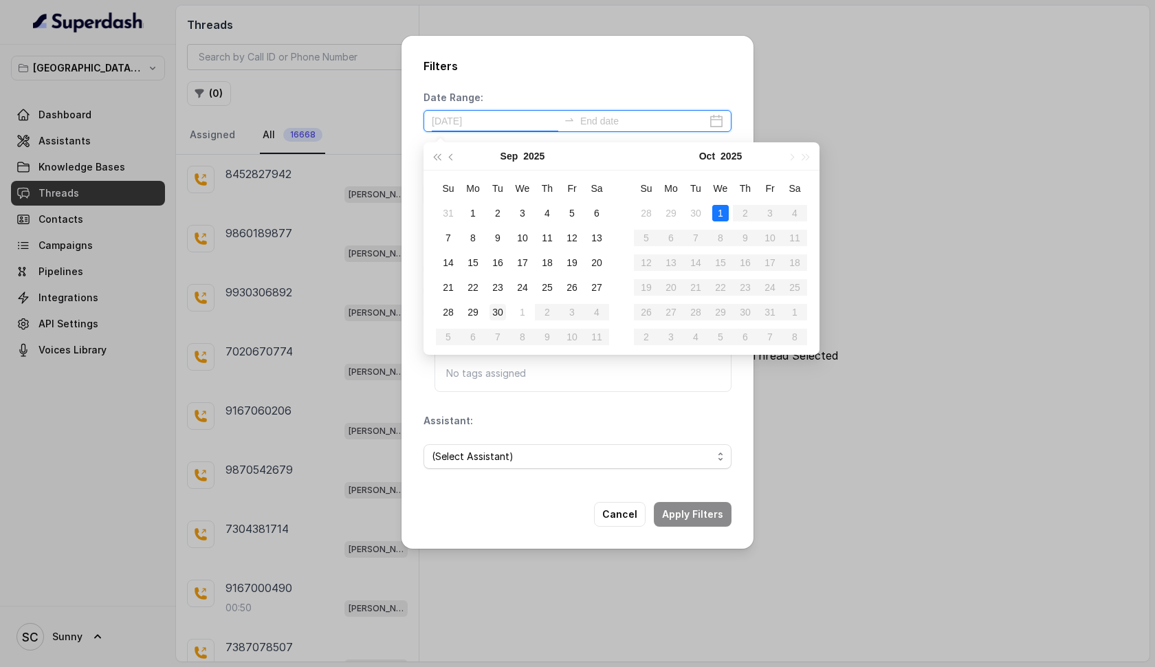
type input "[DATE]"
click at [495, 313] on div "30" at bounding box center [497, 312] width 16 height 16
type input "[DATE]"
click at [499, 308] on div "30" at bounding box center [497, 312] width 16 height 16
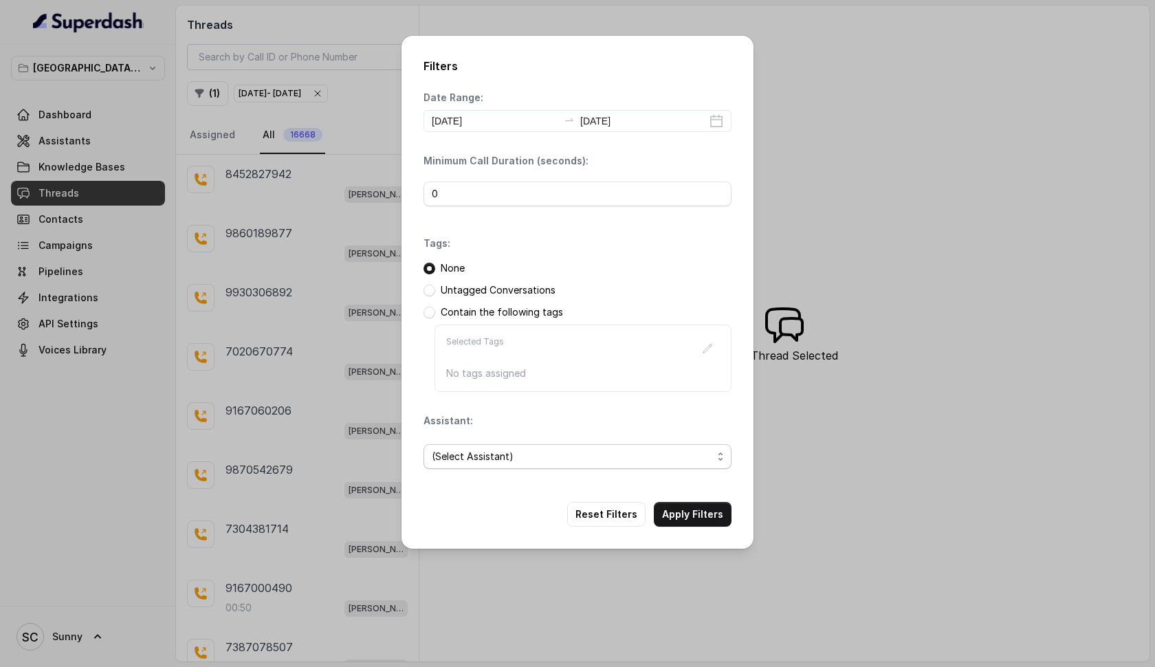
click at [509, 463] on span "(Select Assistant)" at bounding box center [572, 456] width 280 height 16
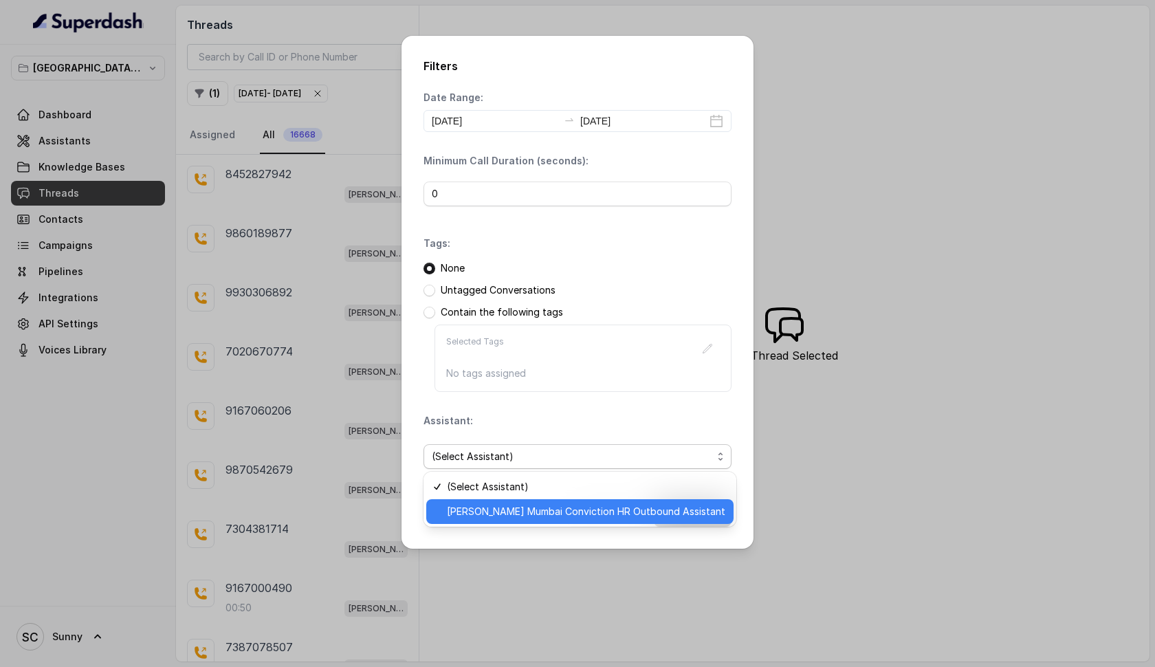
click at [523, 517] on span "[PERSON_NAME] Mumbai Conviction HR Outbound Assistant" at bounding box center [586, 511] width 278 height 16
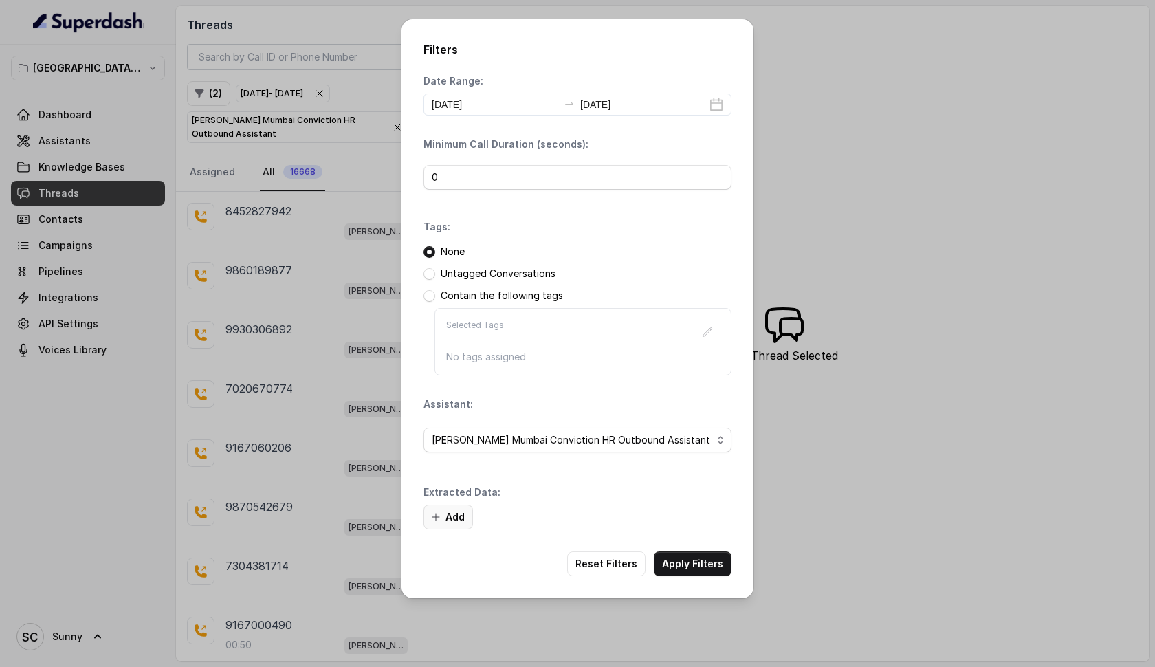
click at [444, 513] on button "Add" at bounding box center [447, 517] width 49 height 25
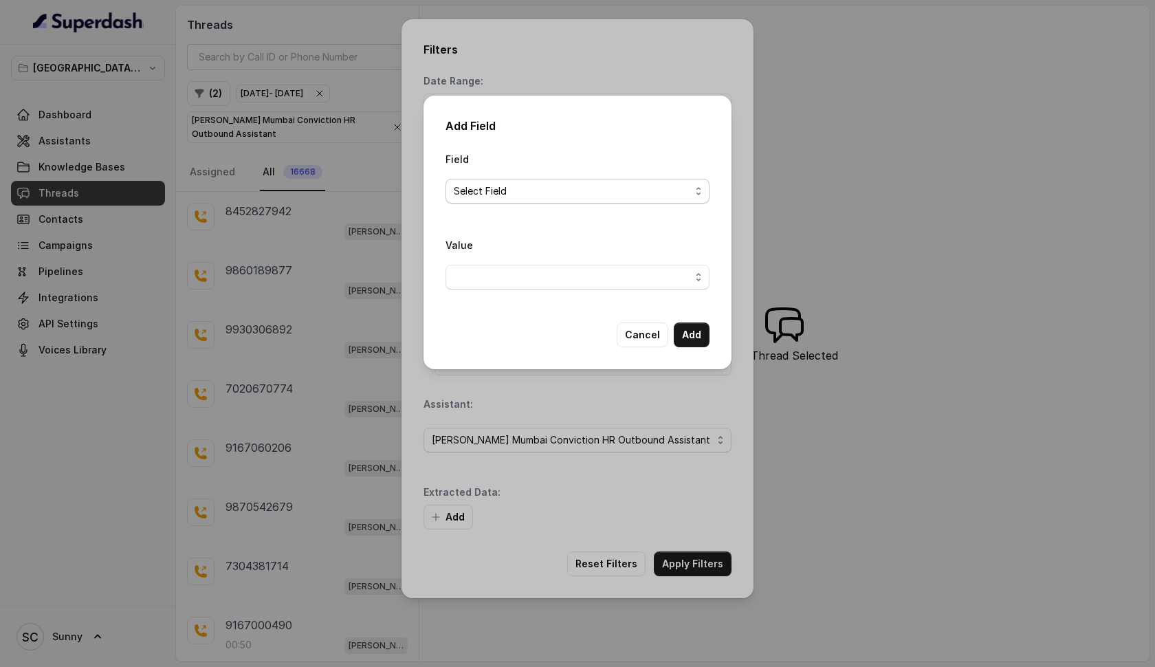
click at [486, 192] on span "Select Field" at bounding box center [572, 191] width 236 height 16
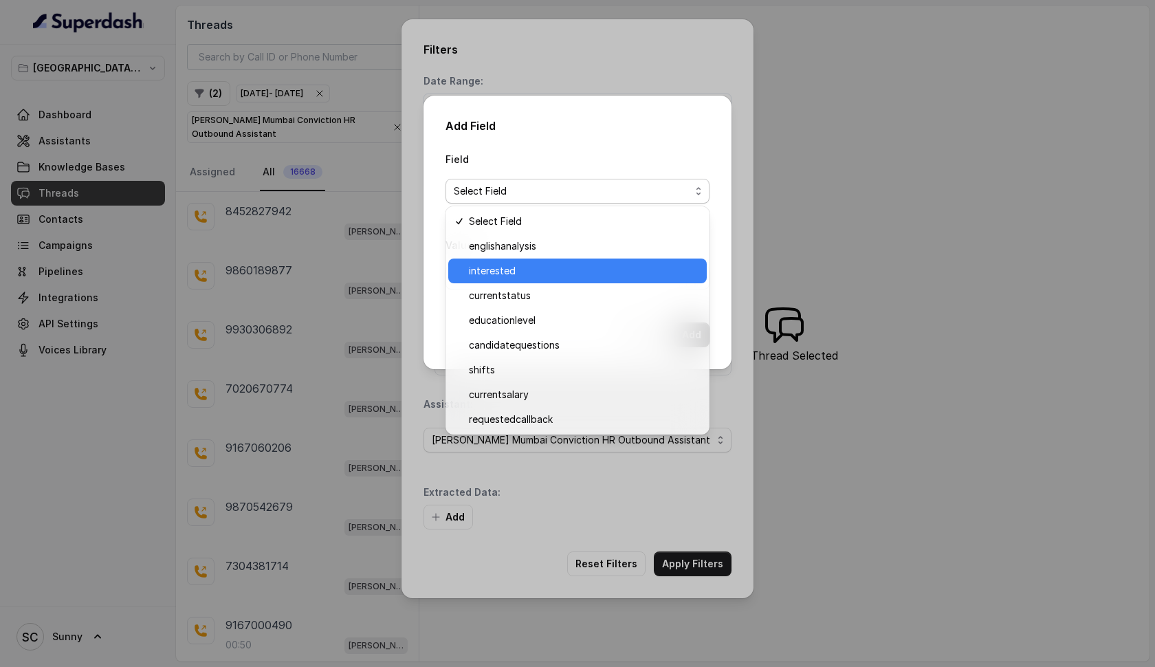
click at [505, 266] on span "interested" at bounding box center [584, 271] width 230 height 16
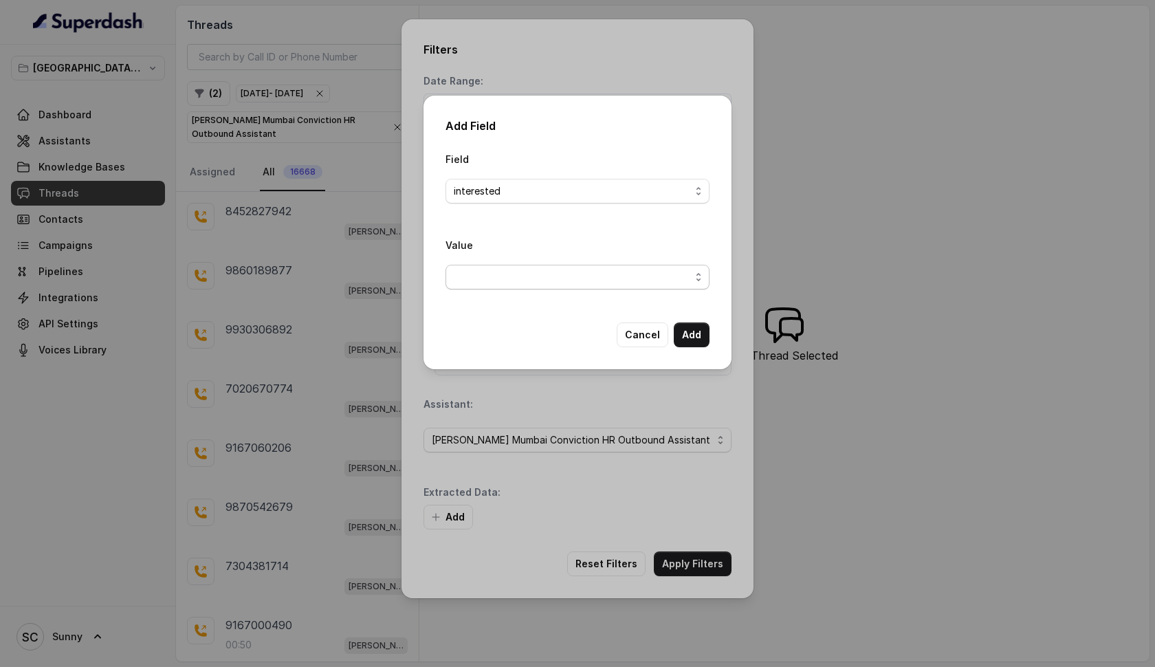
click at [512, 280] on span "button" at bounding box center [577, 277] width 264 height 25
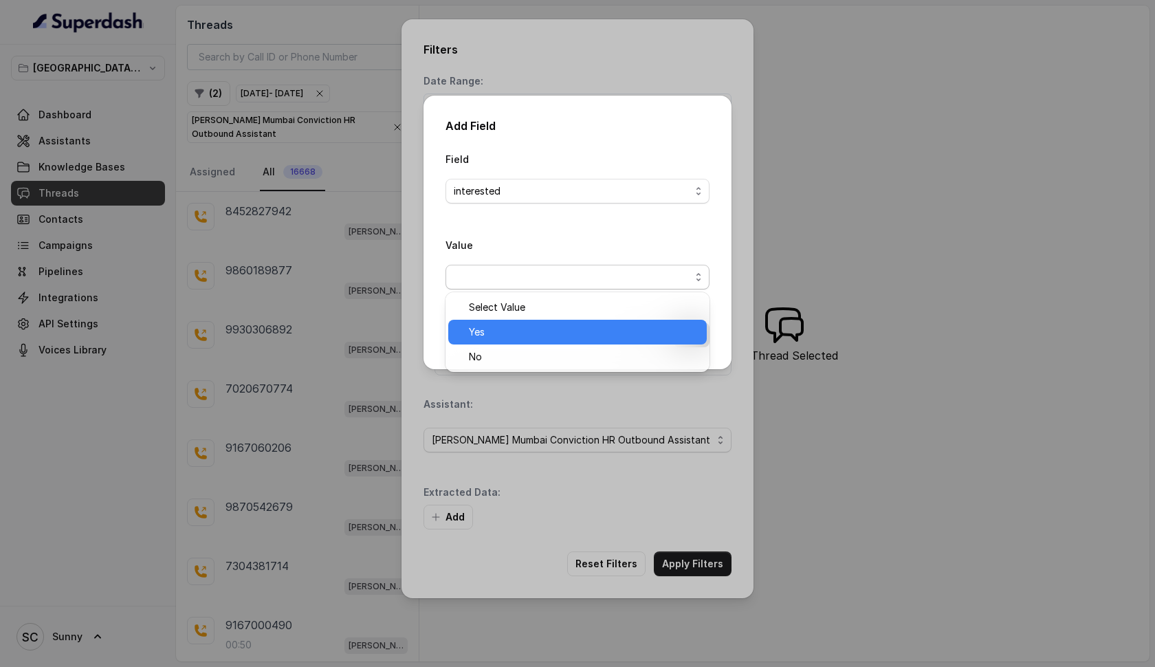
click at [510, 325] on span "Yes" at bounding box center [584, 332] width 230 height 16
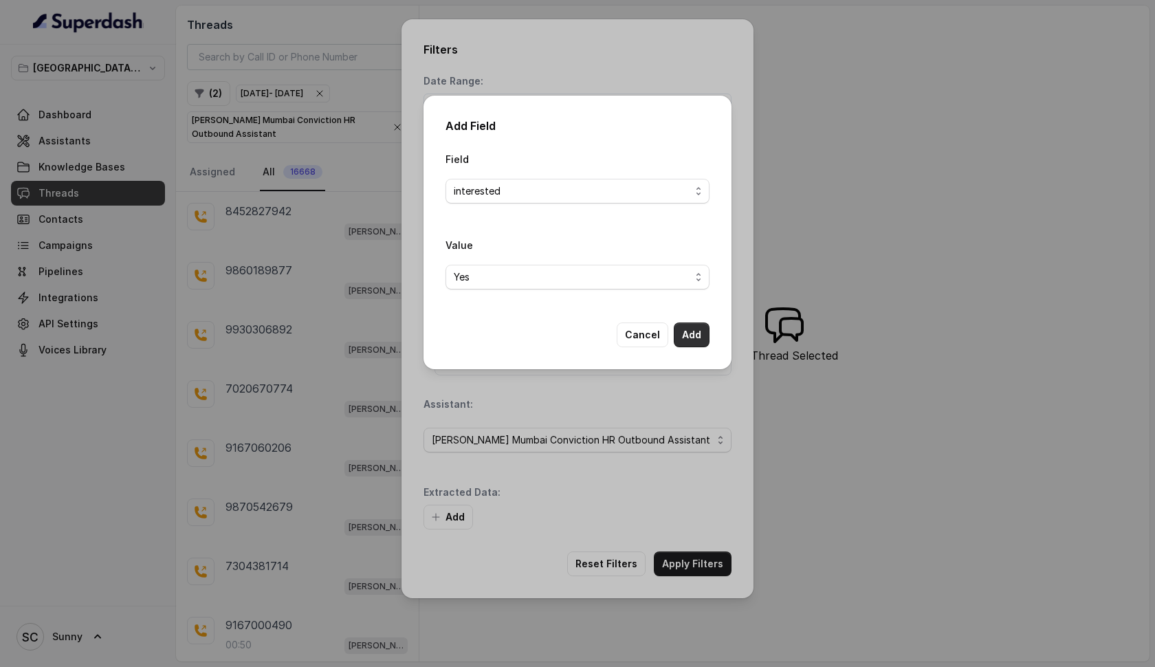
click at [687, 331] on button "Add" at bounding box center [692, 334] width 36 height 25
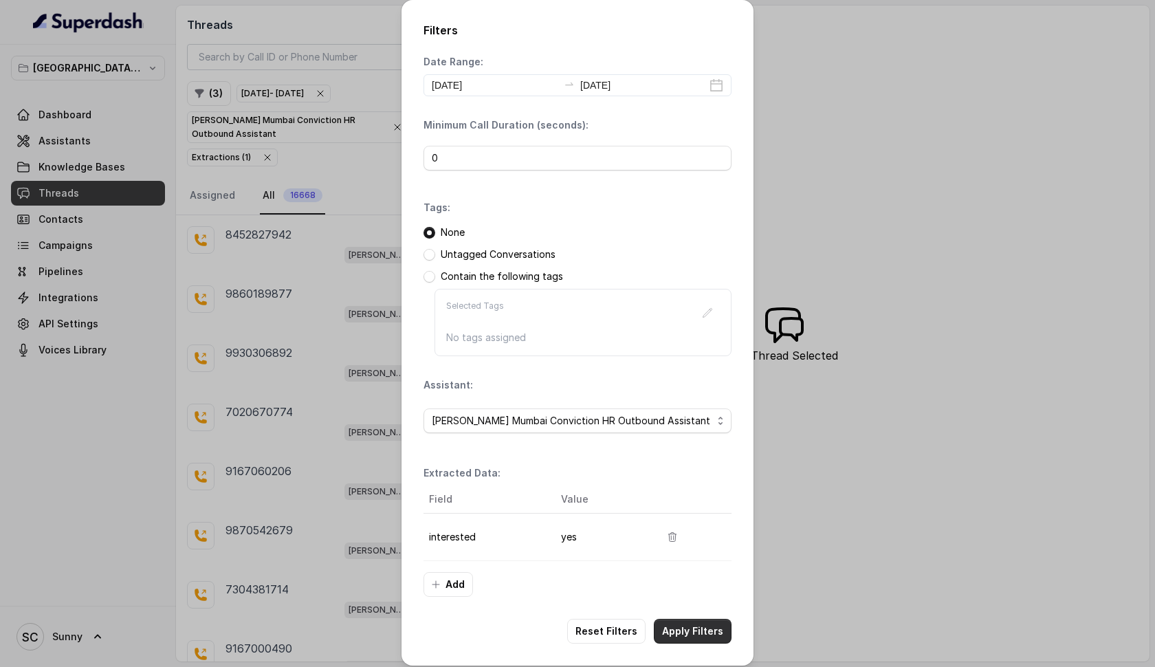
click at [685, 626] on button "Apply Filters" at bounding box center [693, 631] width 78 height 25
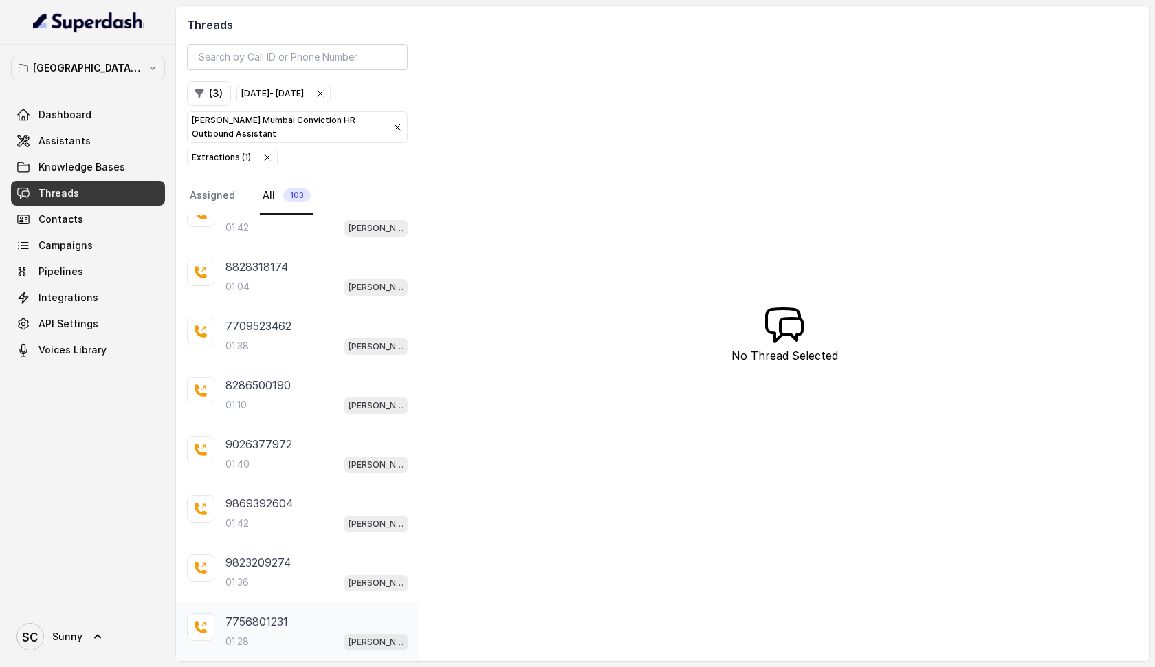
click at [278, 641] on div "01:28 [PERSON_NAME] Mumbai Conviction HR Outbound Assistant" at bounding box center [316, 641] width 182 height 18
